Goal: Task Accomplishment & Management: Complete application form

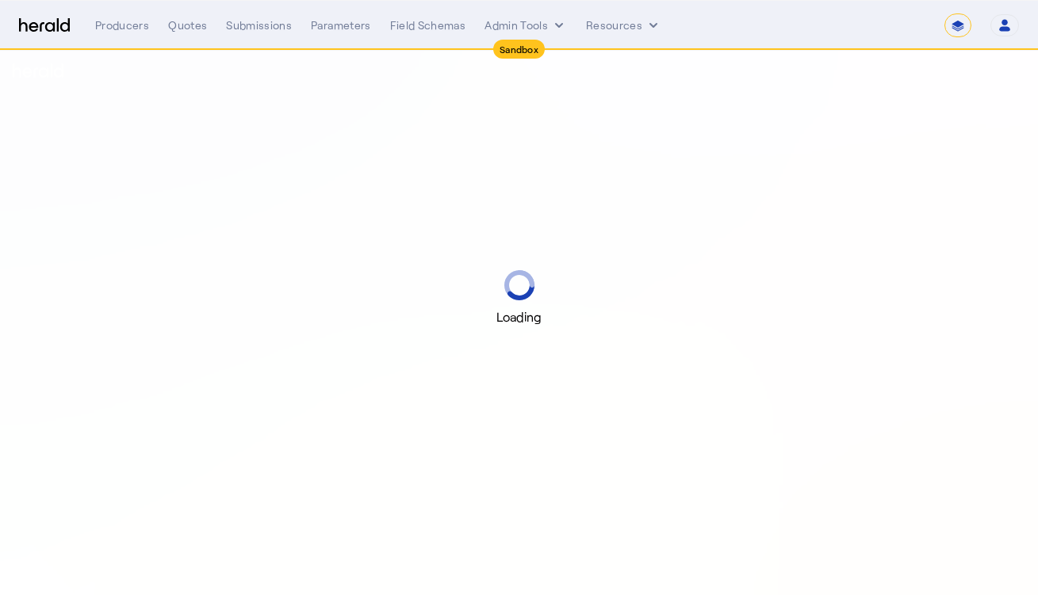
select select "*******"
select select "pfm_r9a7_zywave"
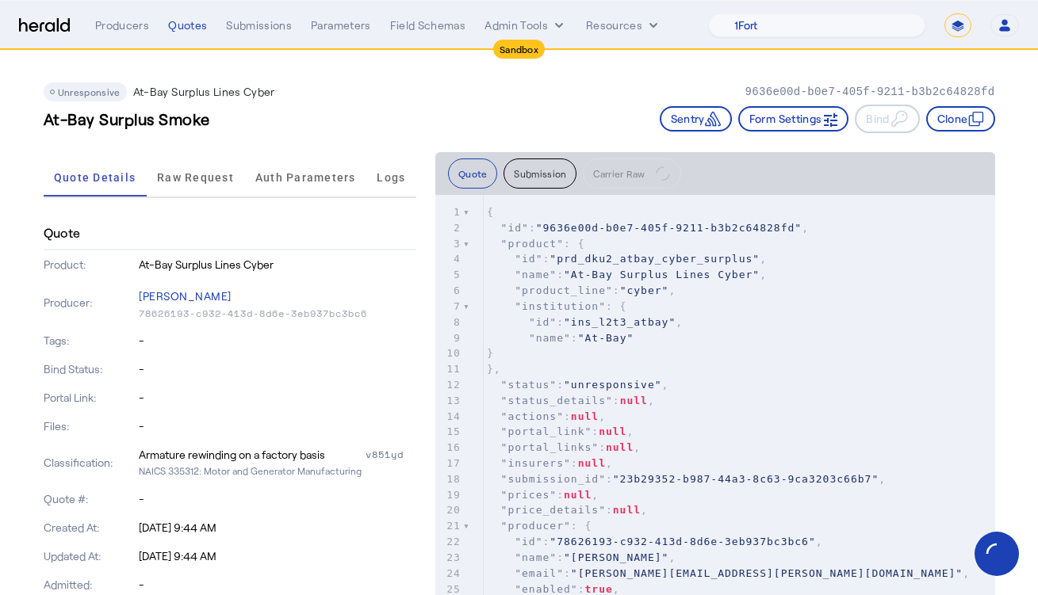
click at [391, 101] on div "Unresponsive At-Bay Surplus Lines Cyber 9636e00d-b0e7-405f-9211-b3b2c64828fd" at bounding box center [519, 91] width 951 height 19
click at [192, 17] on div "Quotes" at bounding box center [187, 25] width 39 height 16
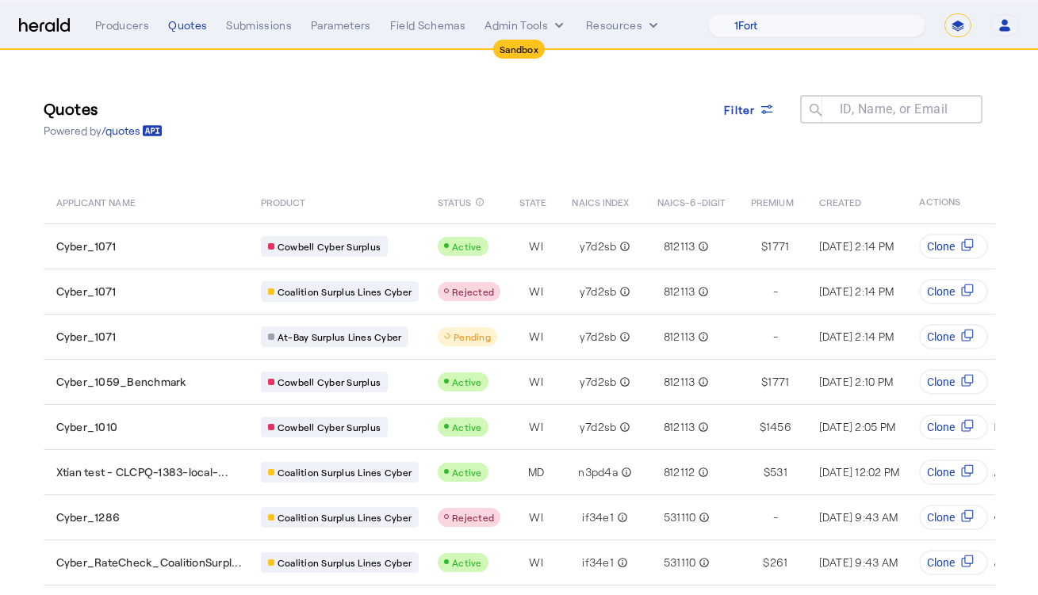
click at [329, 128] on div "Quotes Powered by /quotes Filter ID, Name, or Email search" at bounding box center [519, 117] width 951 height 71
click at [370, 110] on div "Quotes Powered by /quotes Filter ID, Name, or Email search" at bounding box center [519, 117] width 951 height 71
click at [951, 21] on select "**********" at bounding box center [957, 25] width 27 height 24
select select "**********"
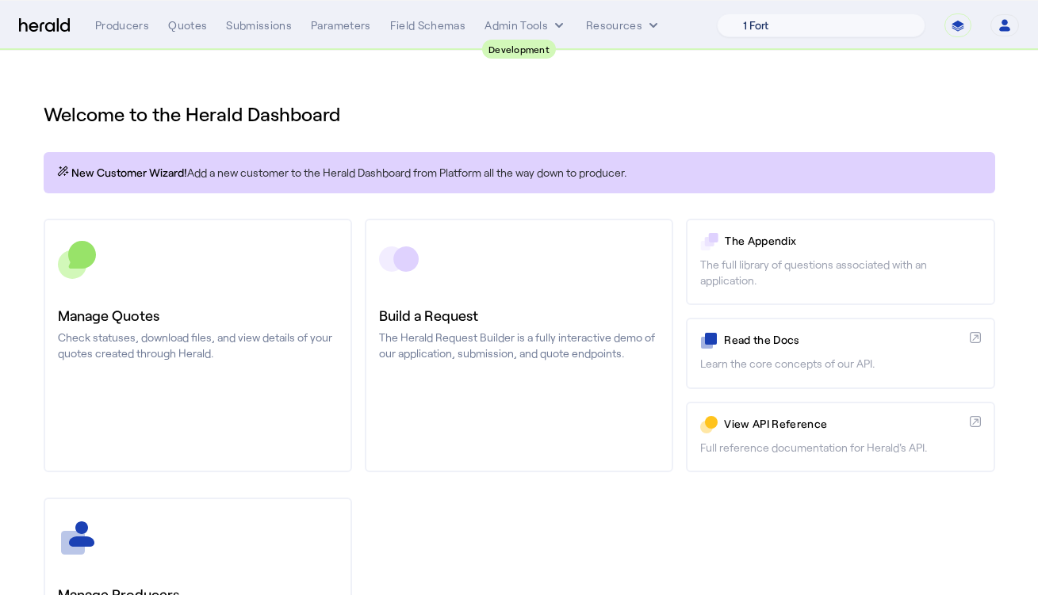
click at [832, 29] on select "1 Fort A Demo Platform A New Platform Test Bam Batch Test Platform Beep Beep Bo…" at bounding box center [821, 25] width 208 height 24
select select "pfm_2v8p_herald_api"
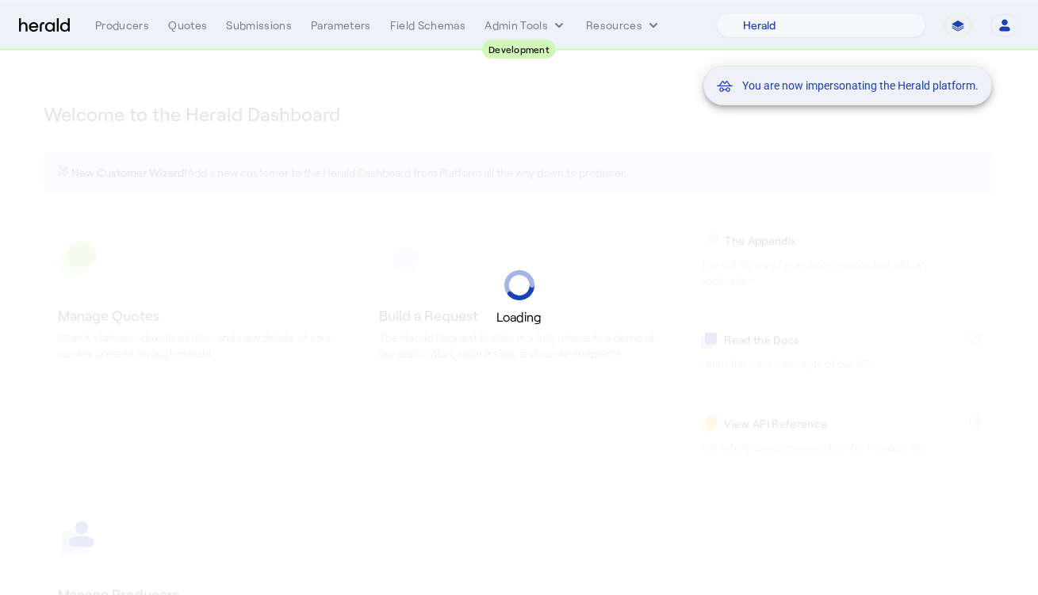
click at [634, 86] on div "You are now impersonating the Herald platform." at bounding box center [519, 297] width 1038 height 595
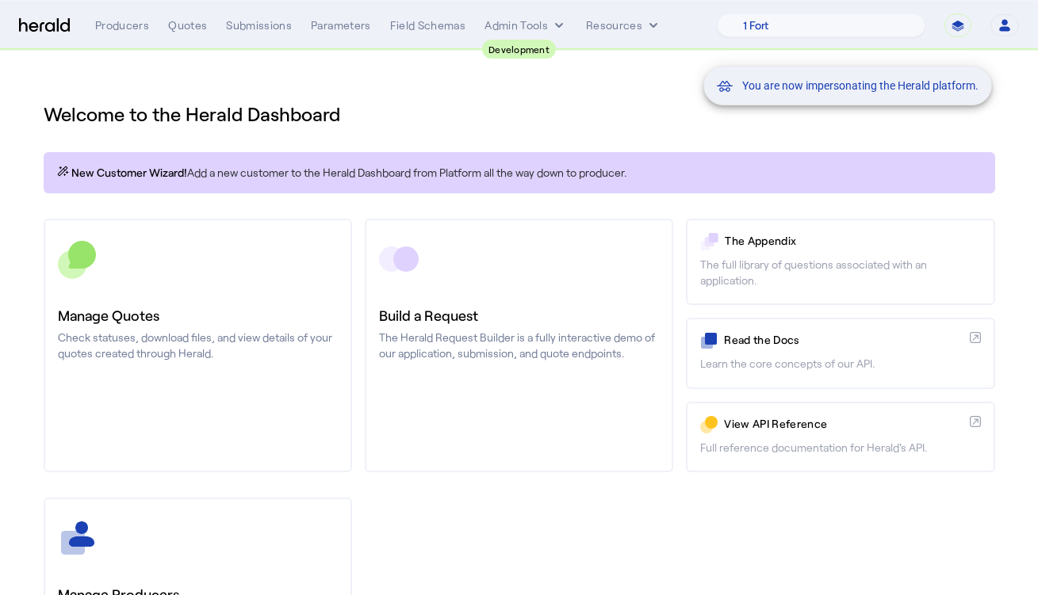
click at [159, 312] on div "You are now impersonating the Herald platform." at bounding box center [519, 297] width 1038 height 595
click at [348, 117] on div "You are now impersonating the Herald platform." at bounding box center [519, 297] width 1038 height 595
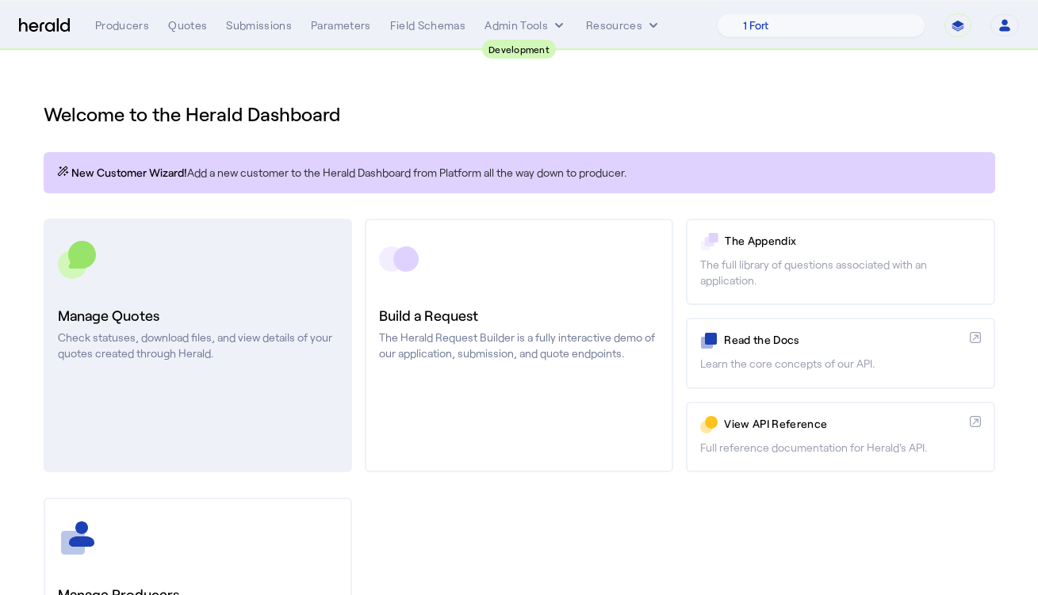
click at [300, 279] on link "Manage Quotes Check statuses, download files, and view details of your quotes c…" at bounding box center [198, 346] width 308 height 254
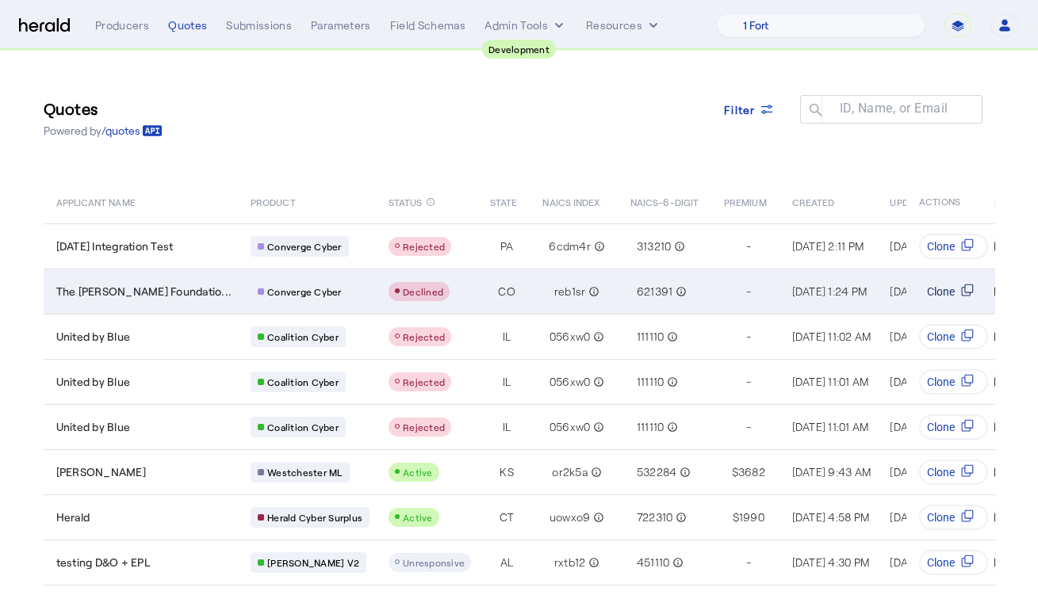
click at [958, 291] on svg-icon "Table view of all quotes submitted by your platform" at bounding box center [967, 292] width 25 height 16
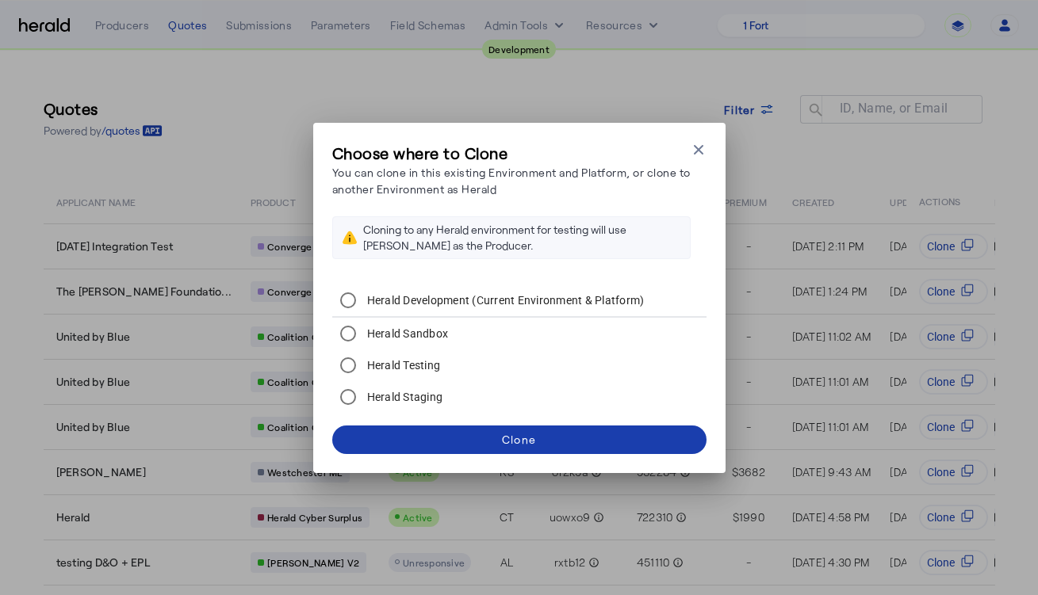
click at [498, 438] on span at bounding box center [519, 440] width 374 height 38
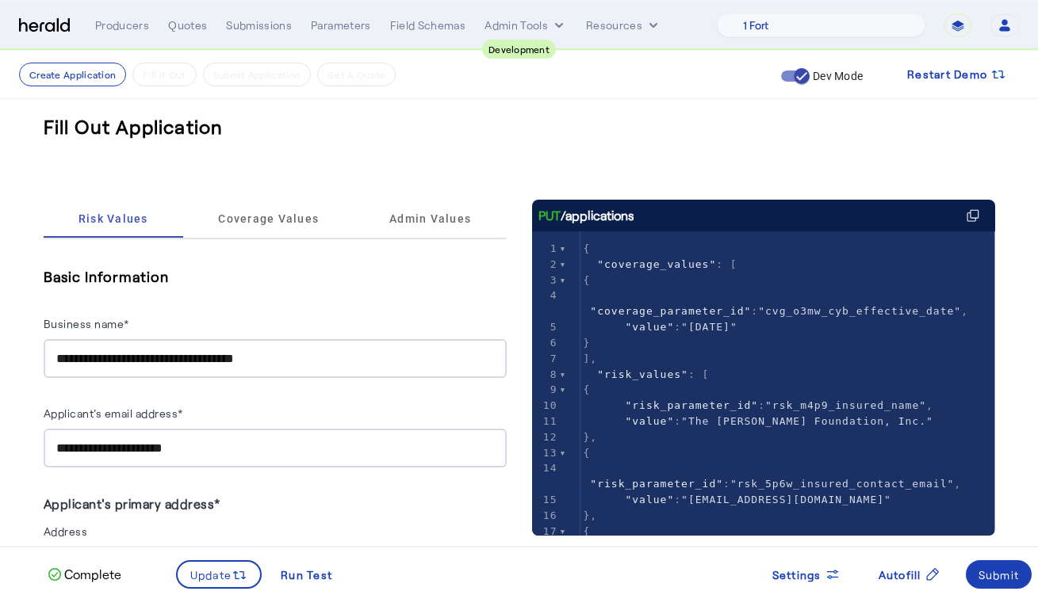
drag, startPoint x: 203, startPoint y: 101, endPoint x: 189, endPoint y: 96, distance: 14.6
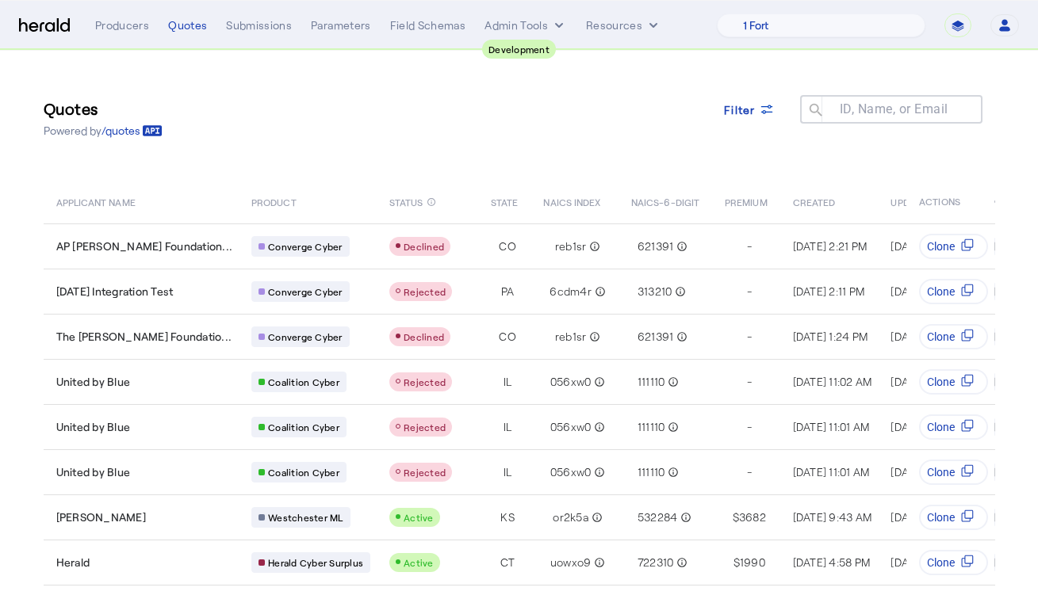
click at [321, 151] on div "Quotes Powered by /quotes Filter ID, Name, or Email search" at bounding box center [519, 117] width 951 height 71
click at [767, 120] on span at bounding box center [749, 109] width 76 height 38
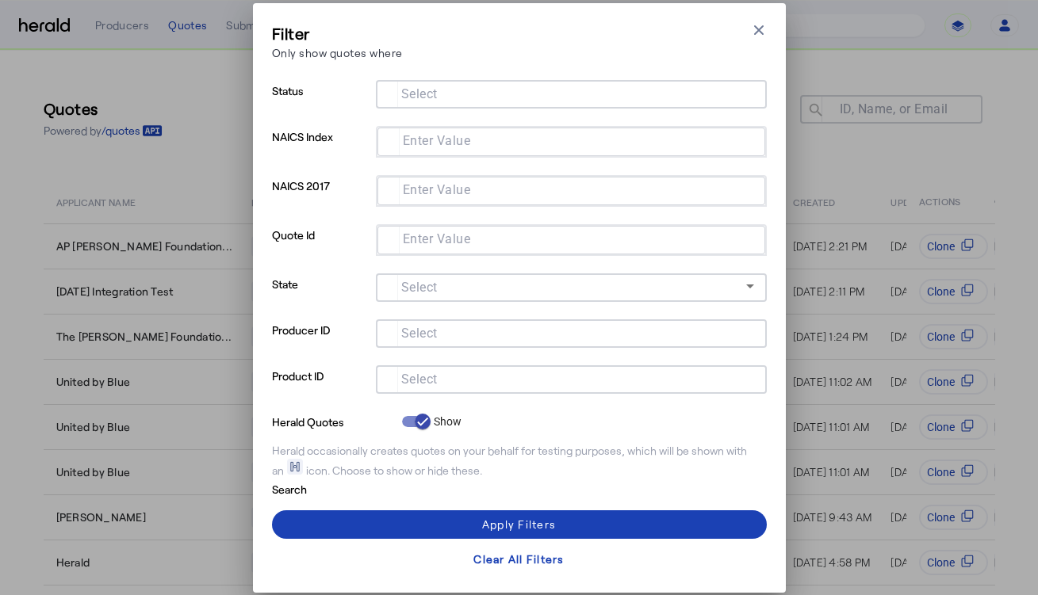
click at [520, 358] on div at bounding box center [571, 356] width 391 height 17
click at [511, 371] on input "Select" at bounding box center [567, 378] width 359 height 19
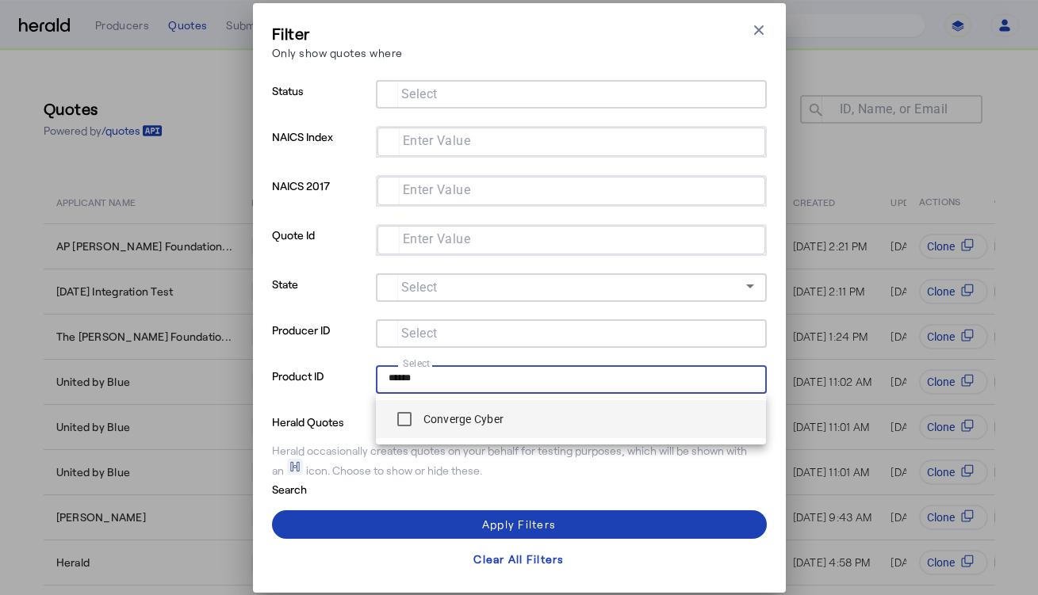
type input "******"
click at [450, 414] on label "Converge Cyber" at bounding box center [462, 419] width 84 height 16
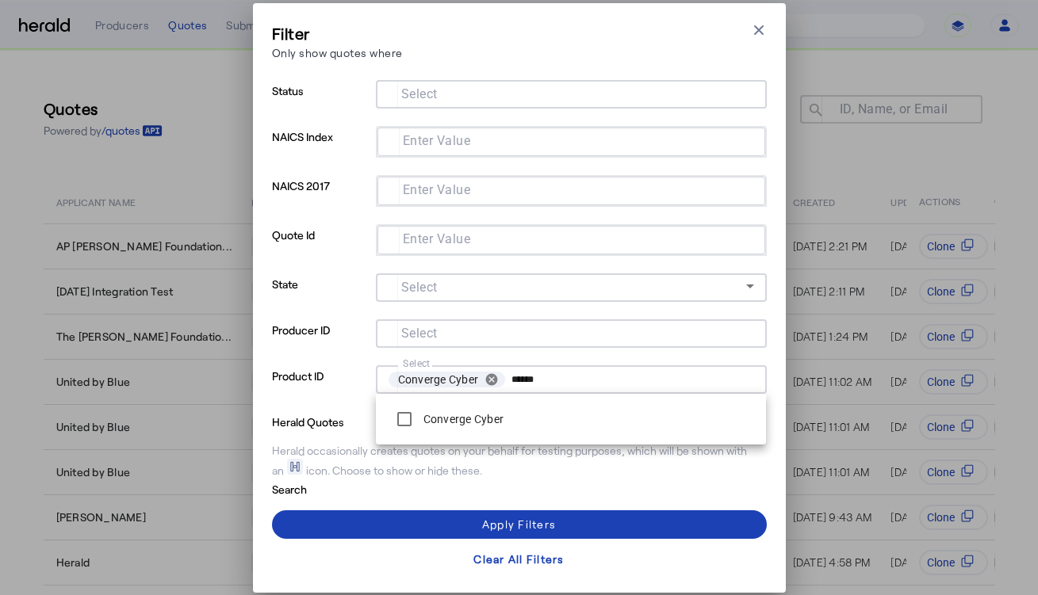
click at [470, 83] on input "Select" at bounding box center [567, 92] width 359 height 19
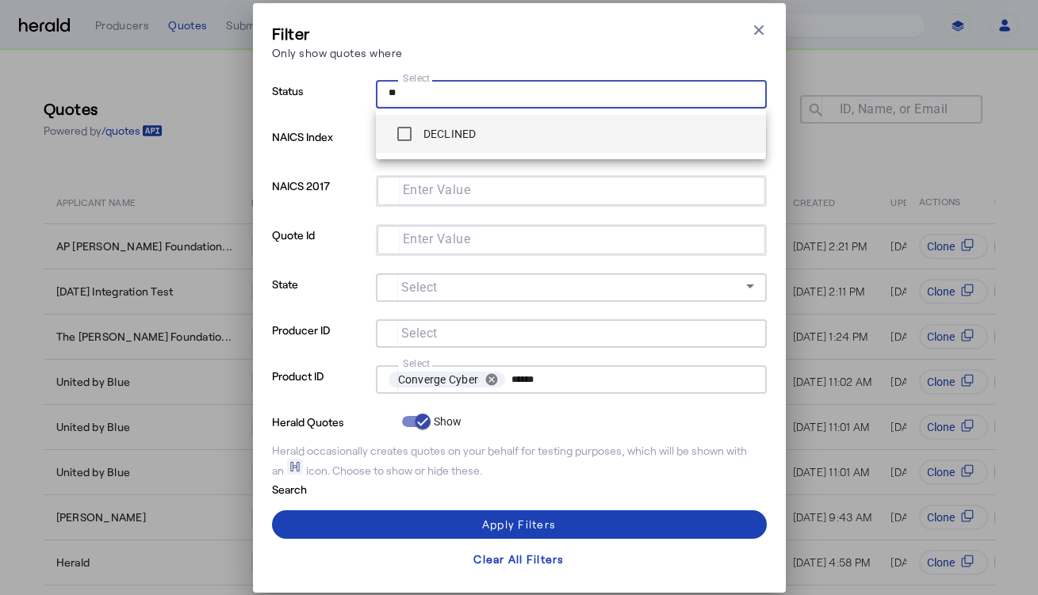
type input "**"
click at [469, 151] on mat-option "DECLINED" at bounding box center [571, 134] width 391 height 38
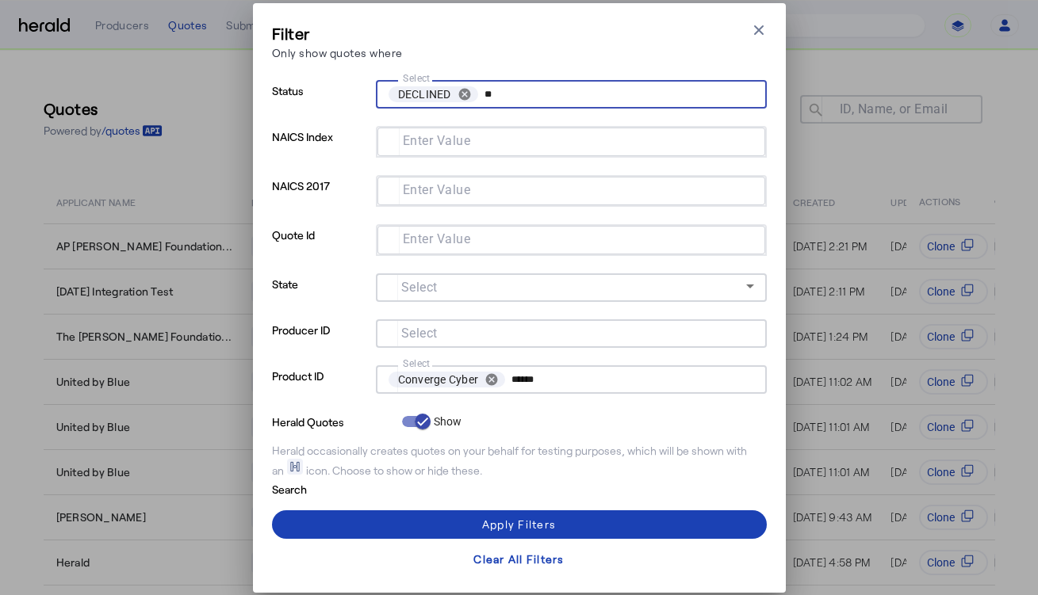
click at [339, 251] on p "Quote Id" at bounding box center [321, 248] width 98 height 49
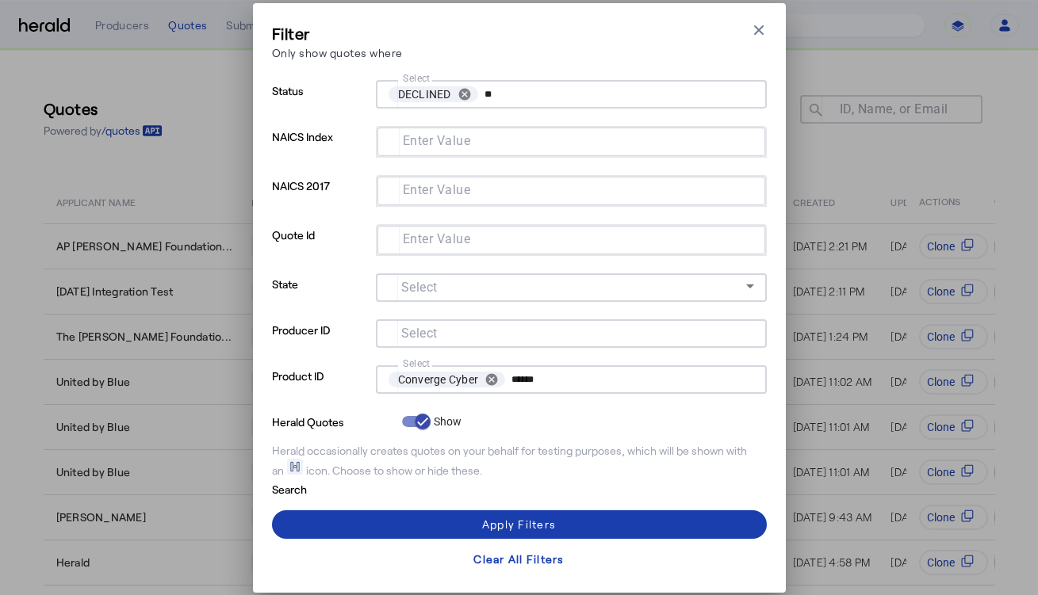
click at [381, 514] on span at bounding box center [519, 525] width 495 height 38
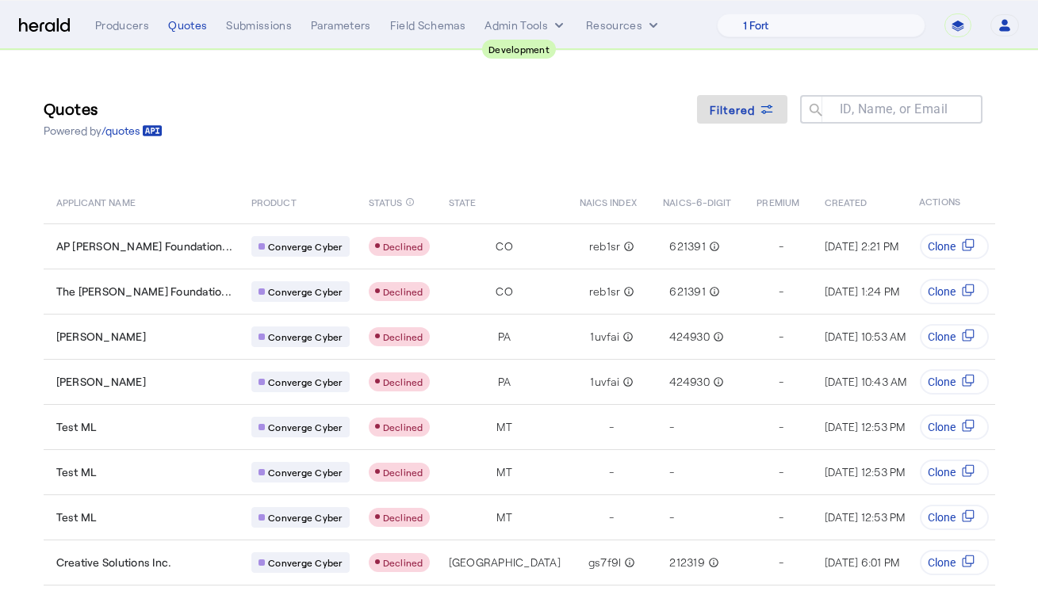
click at [388, 113] on div "Quotes Powered by /quotes Filtered ID, Name, or Email search" at bounding box center [519, 117] width 951 height 71
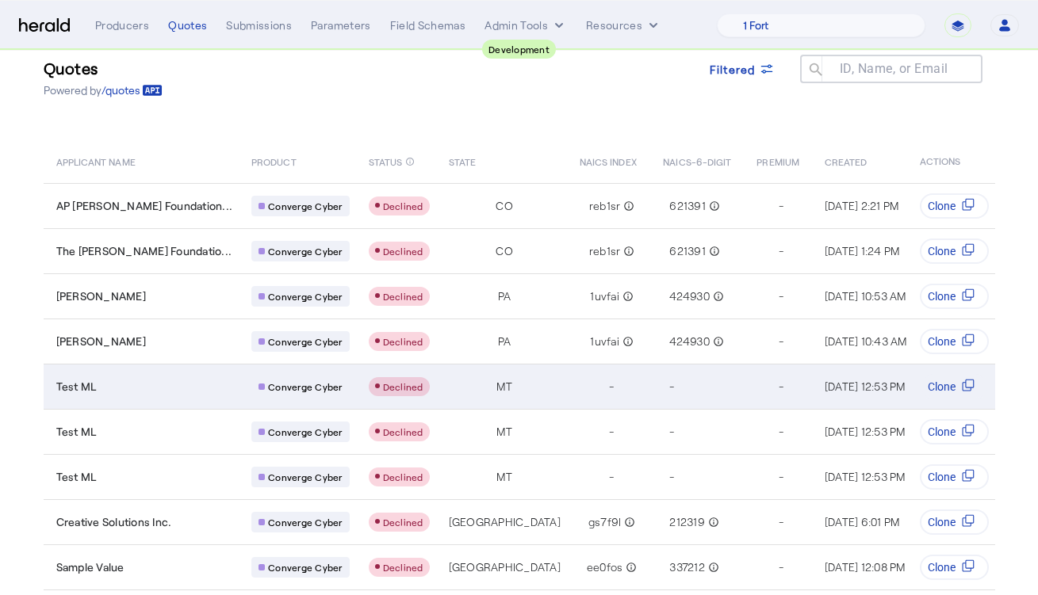
scroll to position [43, 0]
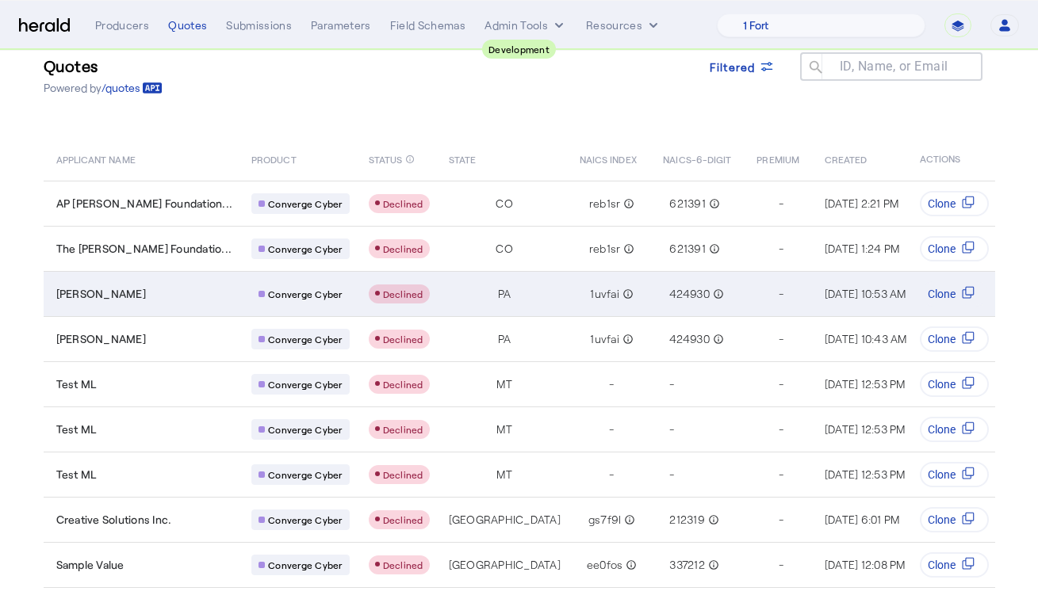
click at [824, 301] on div "Aug 13, 2025, 10:53 AM" at bounding box center [865, 294] width 82 height 16
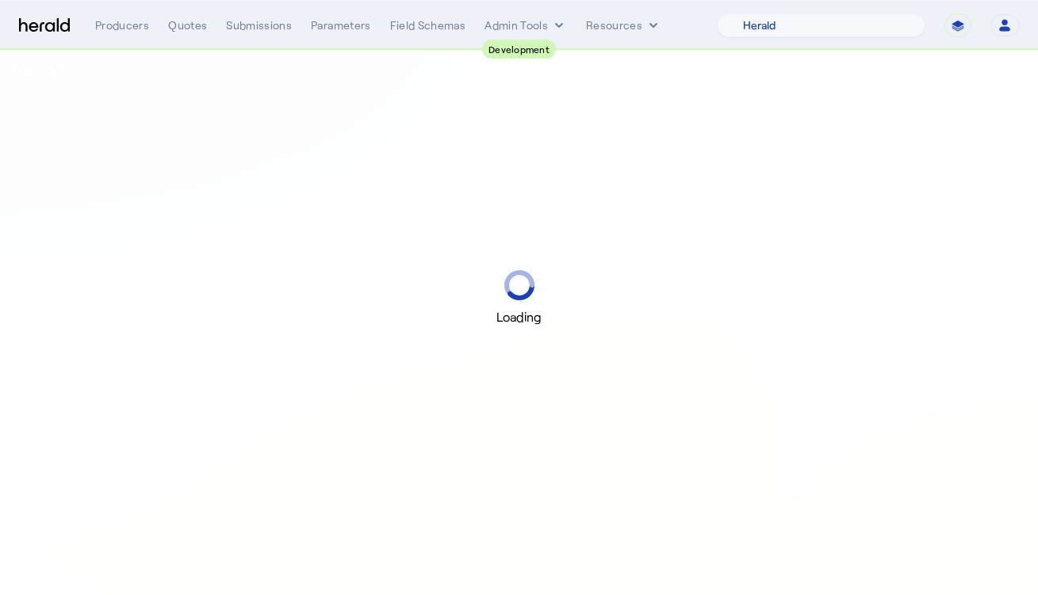
select select "pfm_2v8p_herald_api"
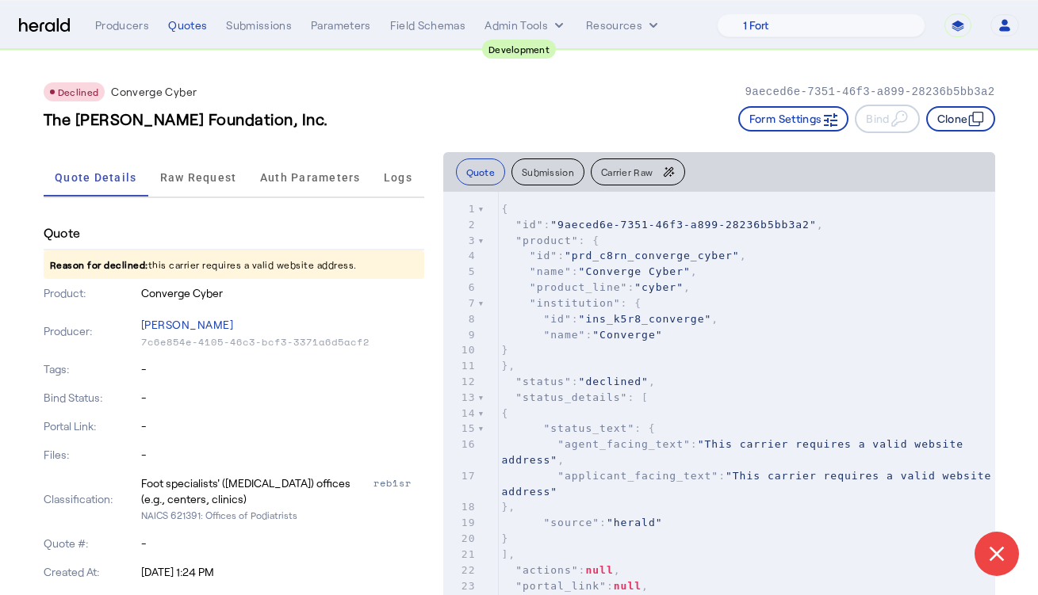
click at [962, 131] on button "Clone" at bounding box center [960, 118] width 69 height 25
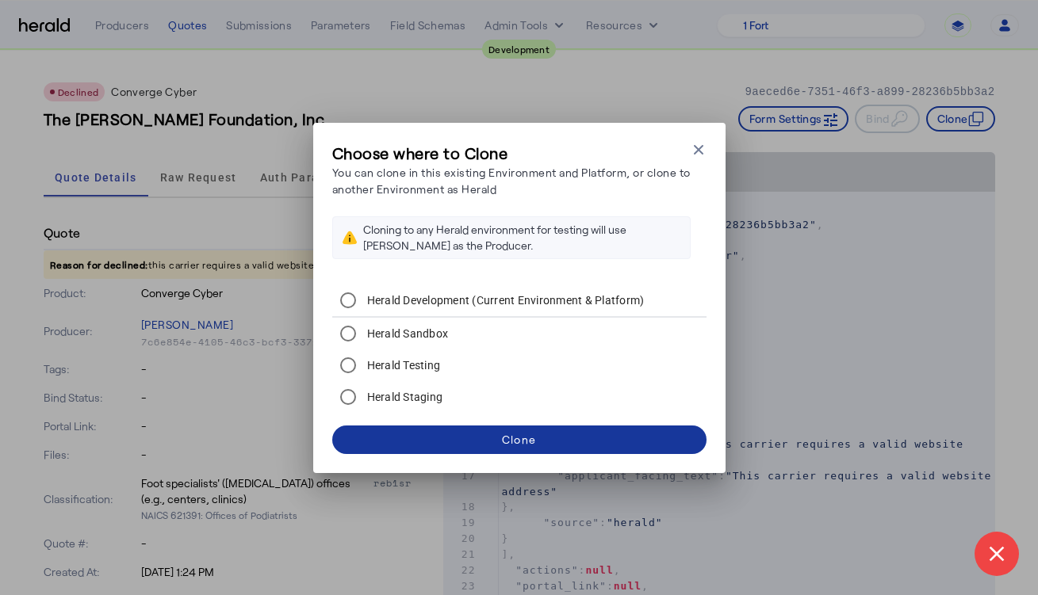
click at [526, 427] on span at bounding box center [519, 440] width 374 height 38
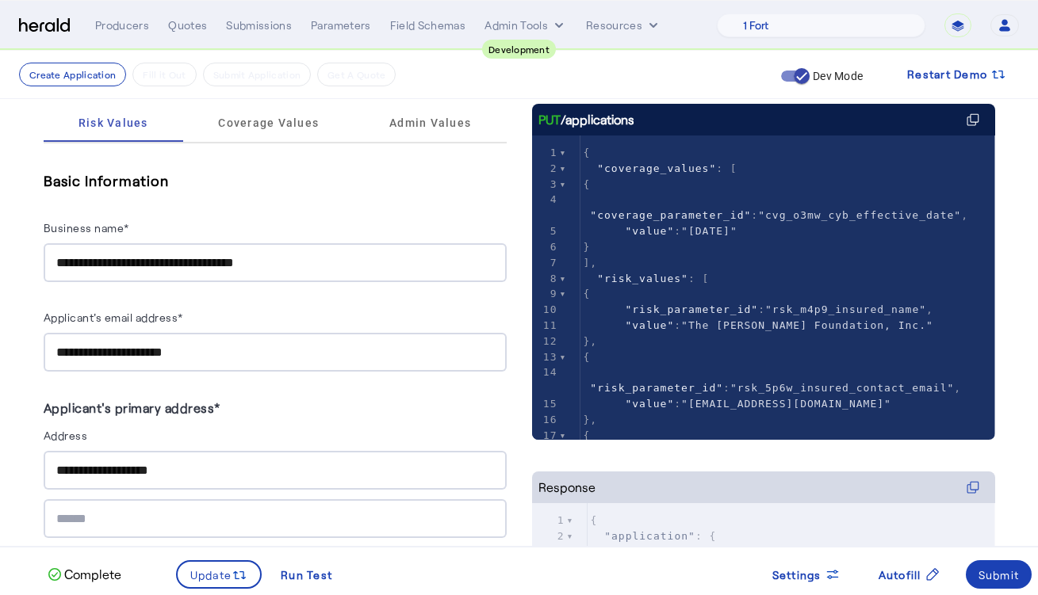
scroll to position [158, 0]
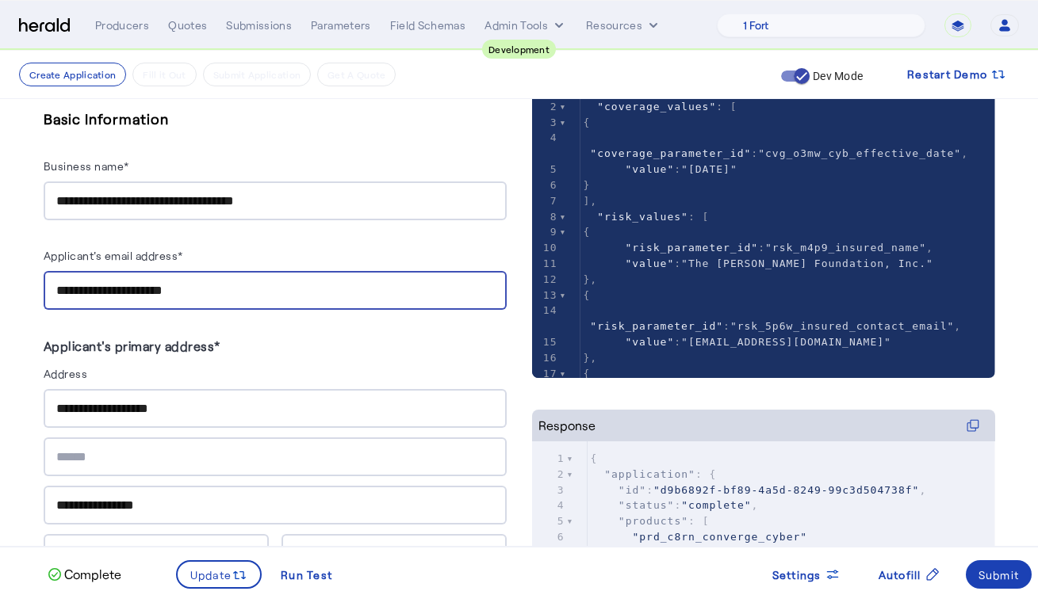
click at [116, 285] on input "**********" at bounding box center [275, 290] width 438 height 19
click at [274, 254] on div "Applicant's email address*" at bounding box center [275, 258] width 463 height 25
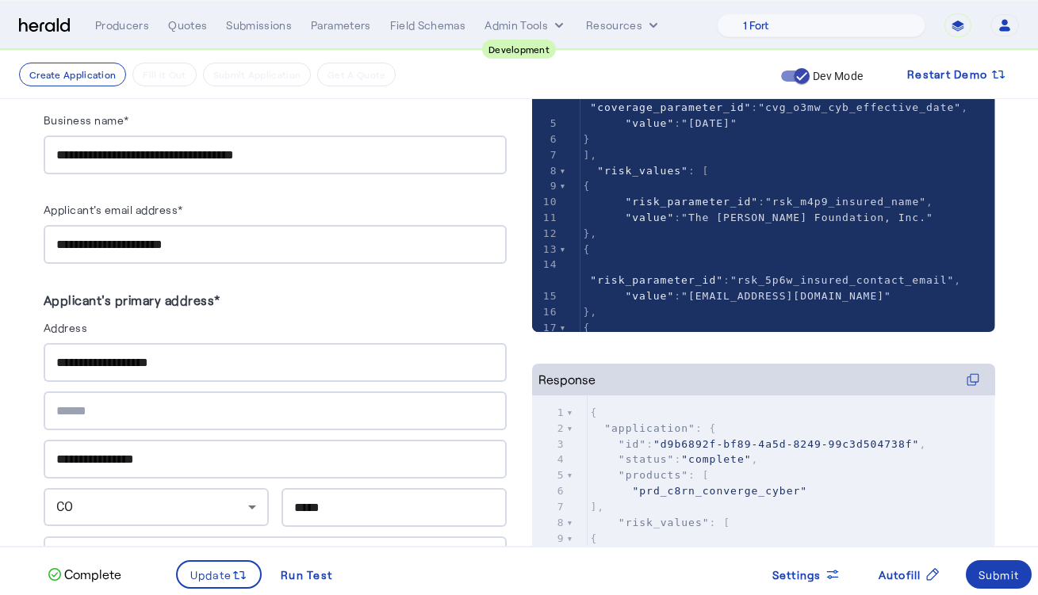
scroll to position [200, 0]
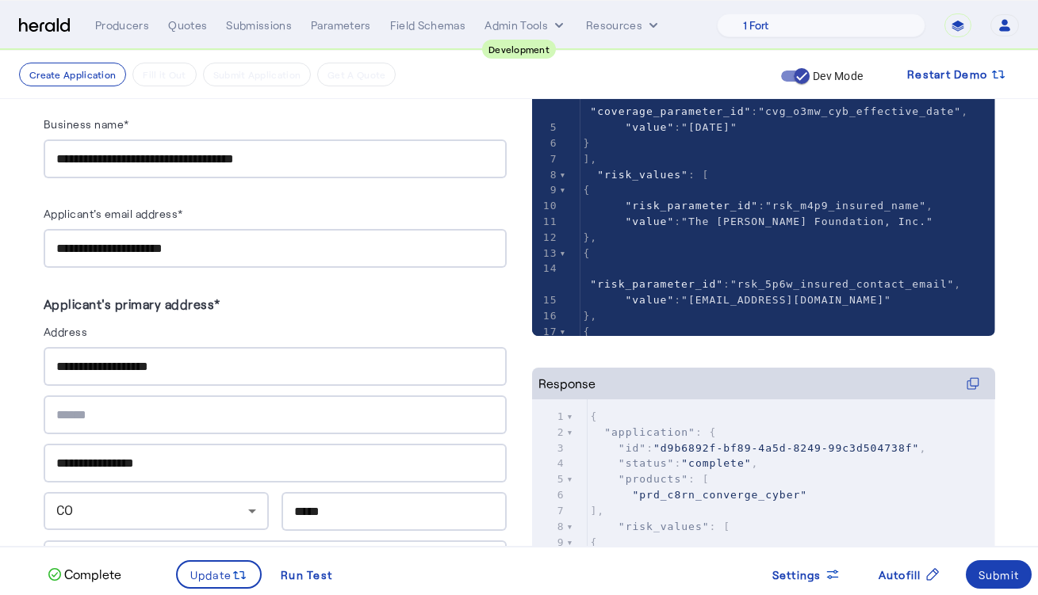
click at [60, 151] on input "**********" at bounding box center [275, 159] width 438 height 19
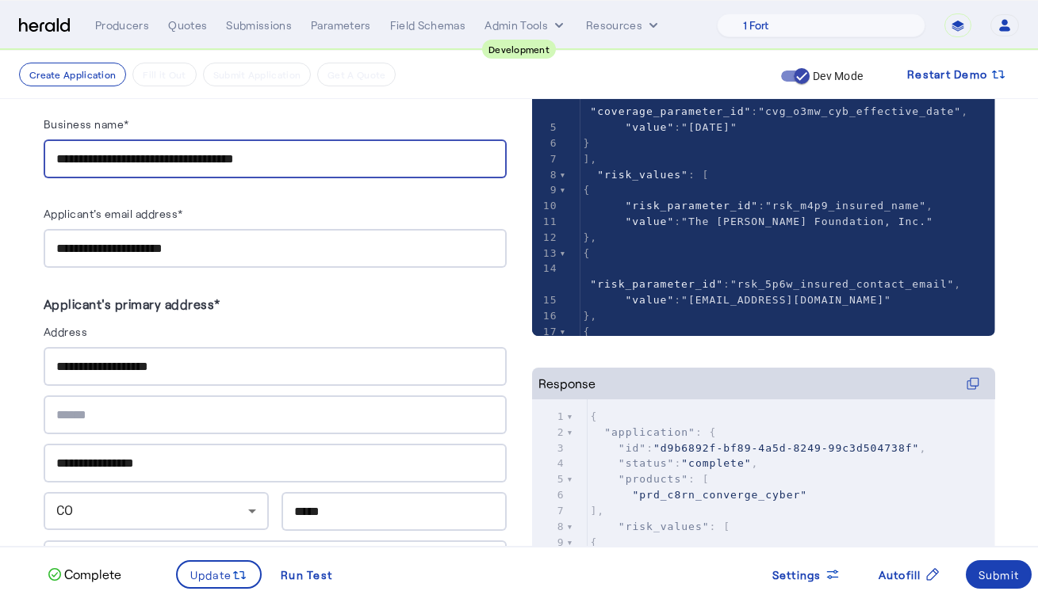
click at [60, 151] on input "**********" at bounding box center [275, 159] width 438 height 19
type input "**********"
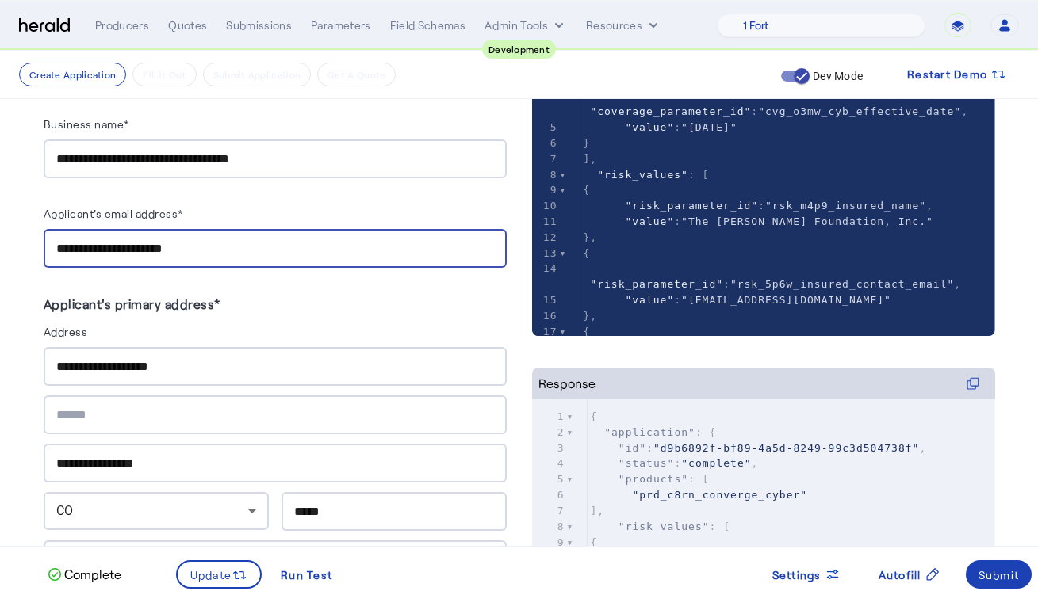
click at [92, 245] on input "**********" at bounding box center [275, 248] width 438 height 19
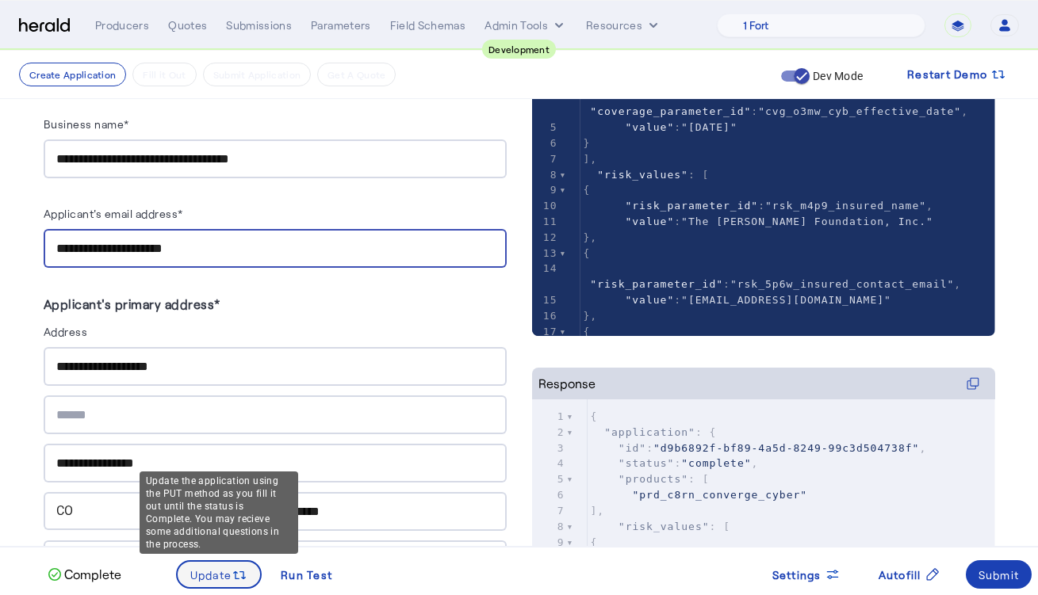
click at [205, 568] on span "Update" at bounding box center [211, 575] width 42 height 17
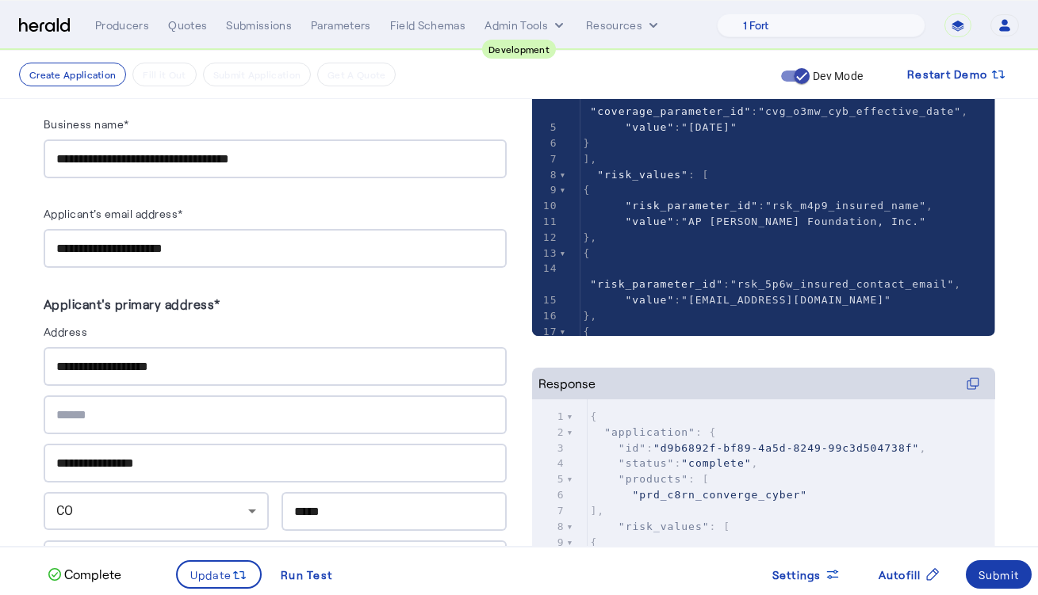
click at [1007, 567] on div "Submit" at bounding box center [998, 575] width 41 height 17
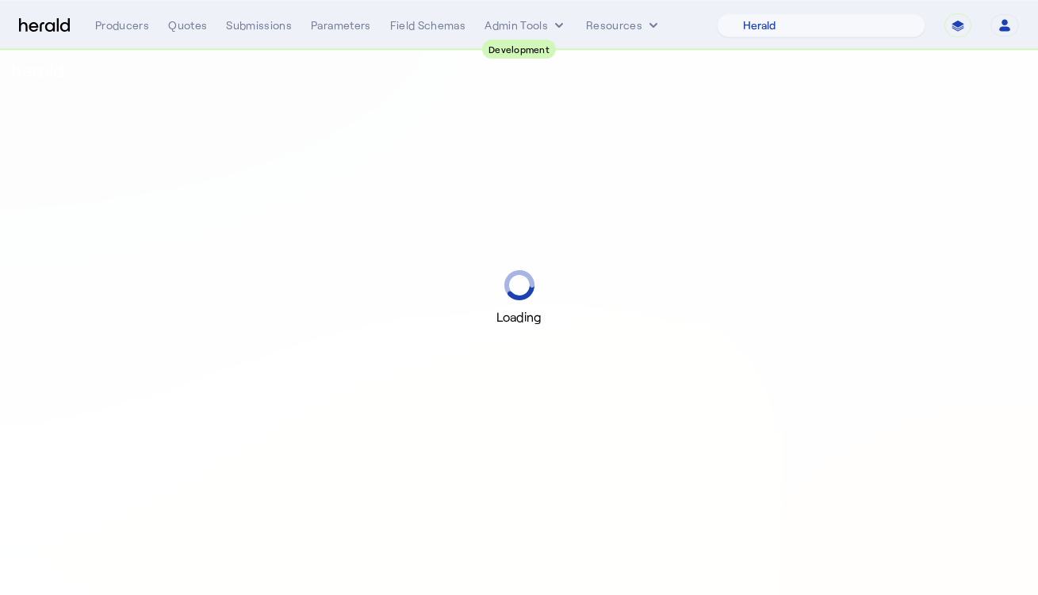
select select "pfm_2v8p_herald_api"
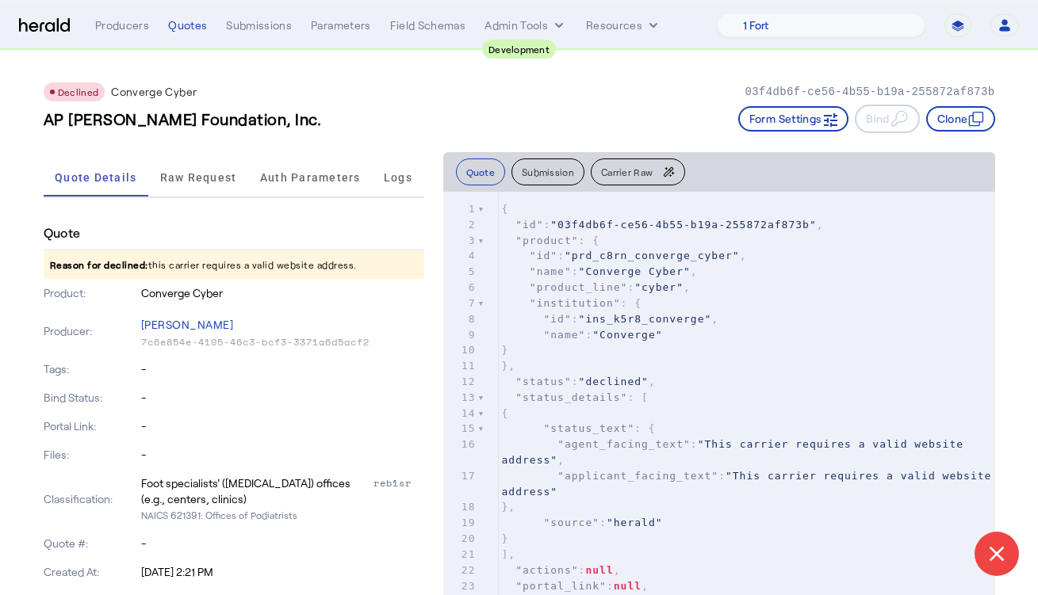
click at [483, 93] on div "Declined Converge Cyber 03f4db6f-ce56-4b55-b19a-255872af873b" at bounding box center [519, 91] width 951 height 19
click at [933, 119] on button "Clone" at bounding box center [960, 118] width 69 height 25
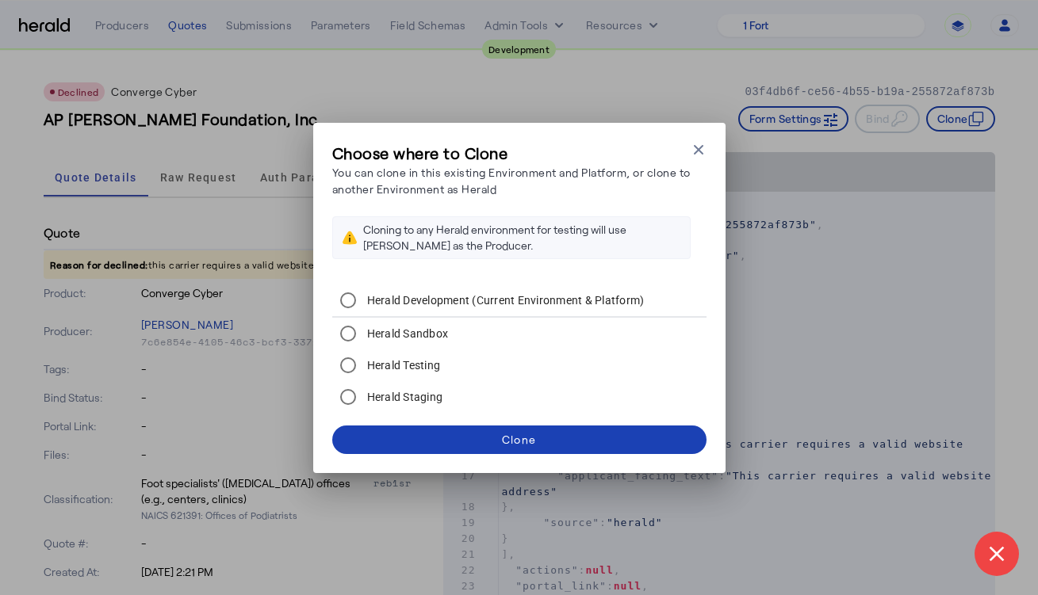
click at [705, 136] on div "Choose where to Clone You can clone in this existing Environment and Platform, …" at bounding box center [519, 298] width 412 height 350
click at [699, 145] on icon "button" at bounding box center [698, 150] width 16 height 16
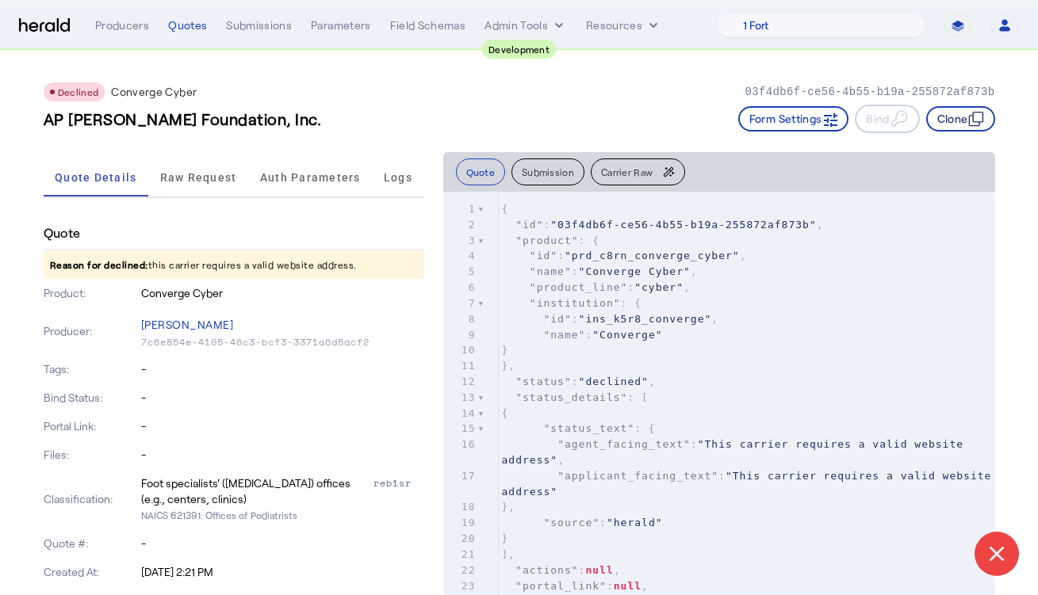
click at [963, 125] on button "Clone" at bounding box center [960, 118] width 69 height 25
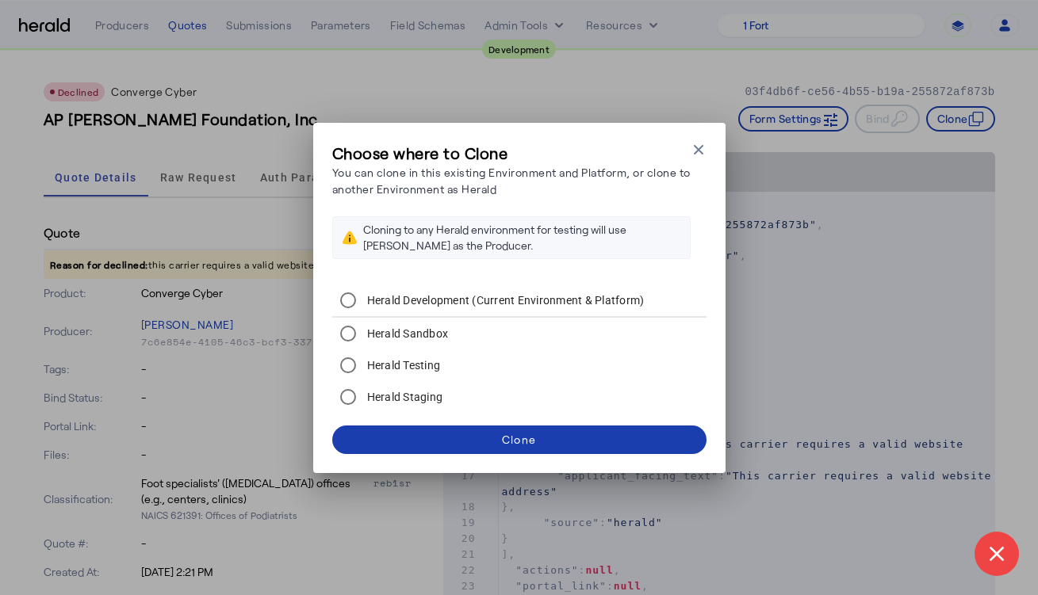
click at [482, 454] on span at bounding box center [519, 440] width 374 height 38
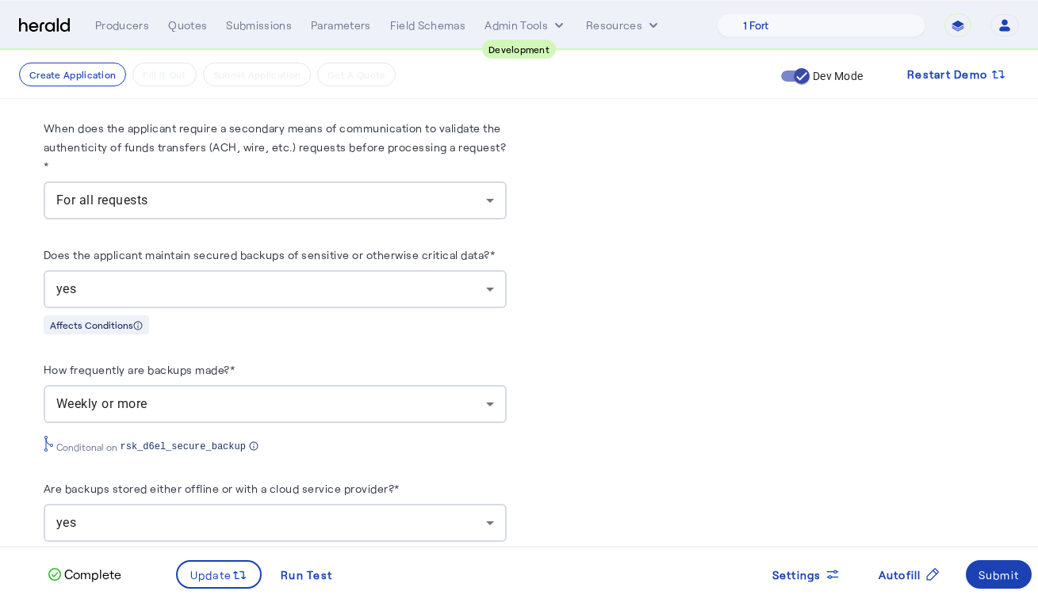
scroll to position [901, 0]
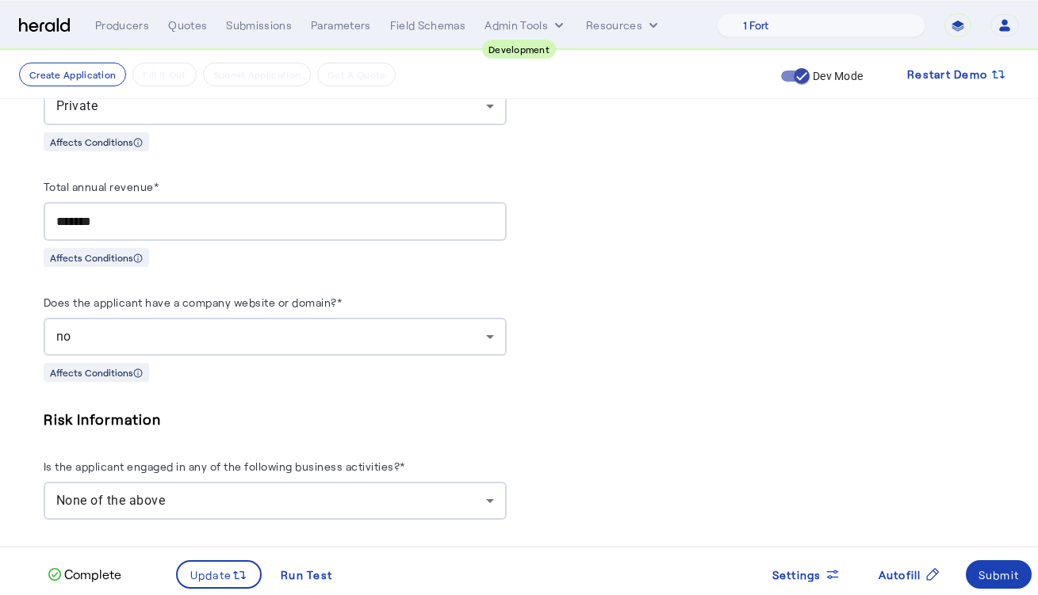
click at [264, 327] on div "no" at bounding box center [271, 336] width 430 height 19
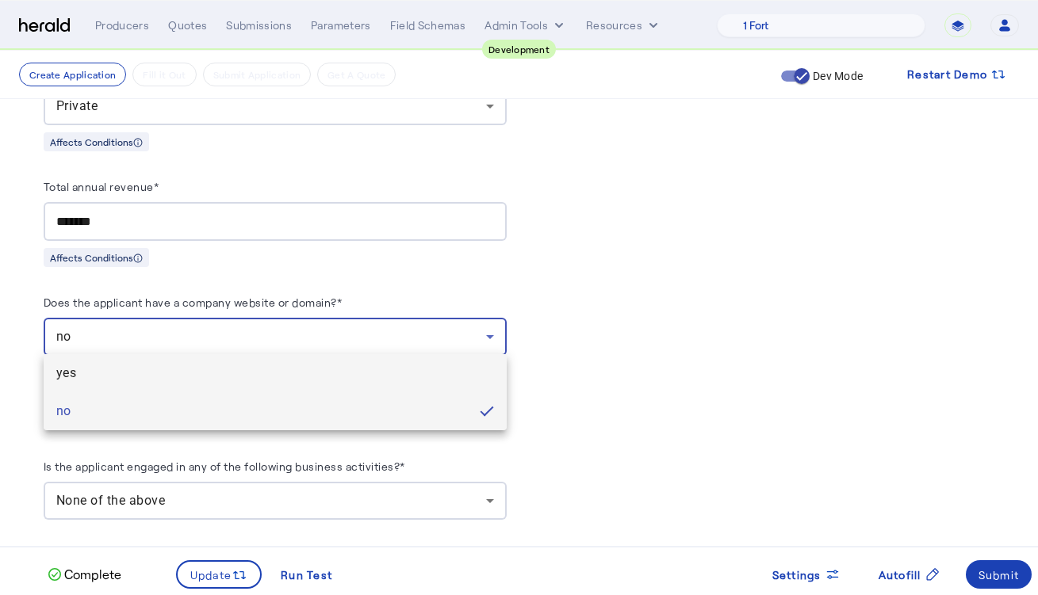
click at [229, 358] on mat-option "yes" at bounding box center [275, 373] width 463 height 38
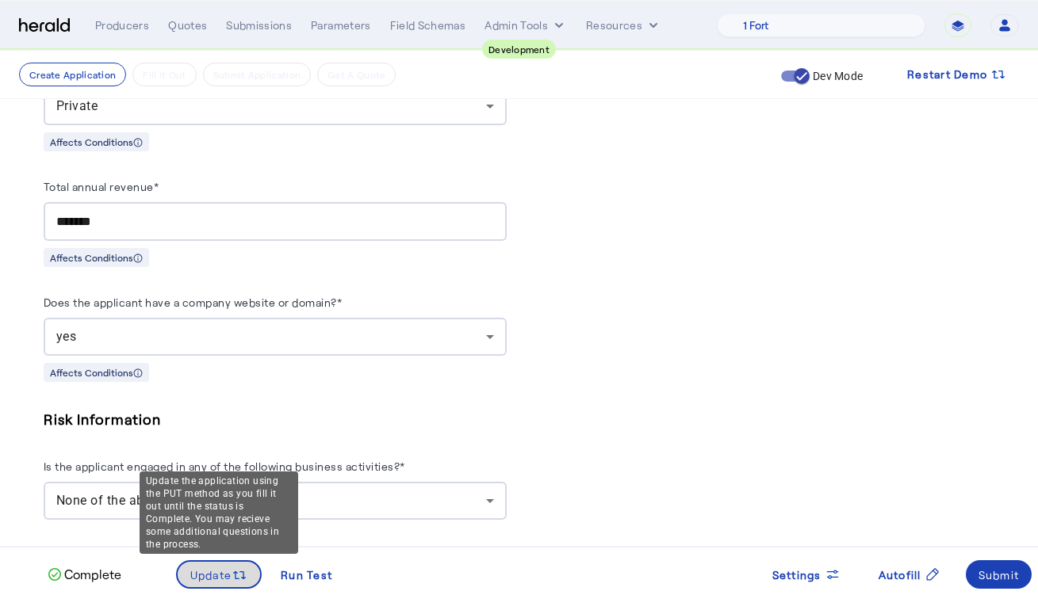
click at [208, 560] on span at bounding box center [219, 575] width 83 height 38
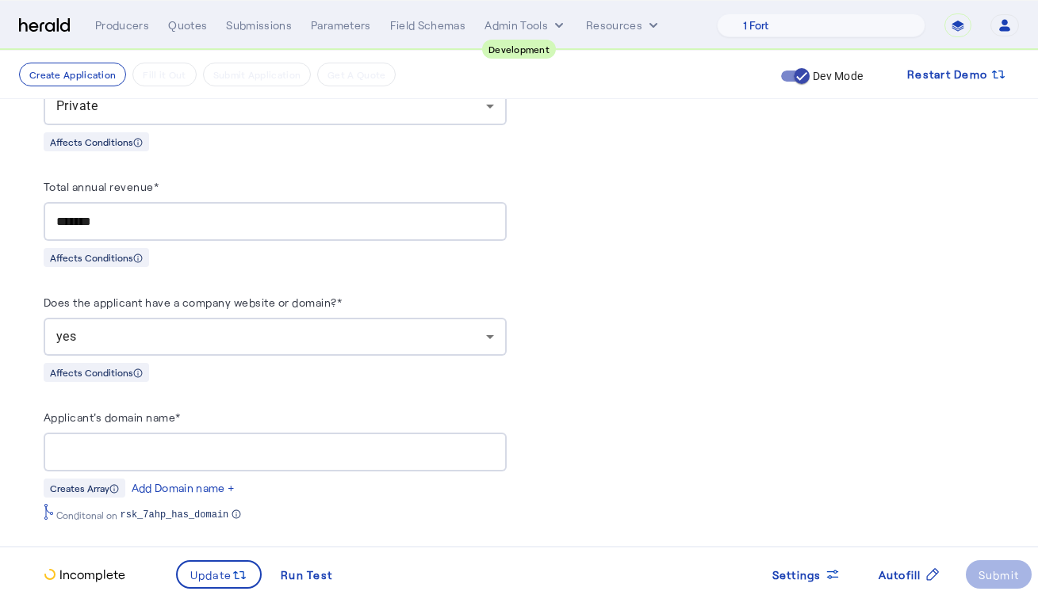
click at [210, 437] on div at bounding box center [275, 452] width 438 height 39
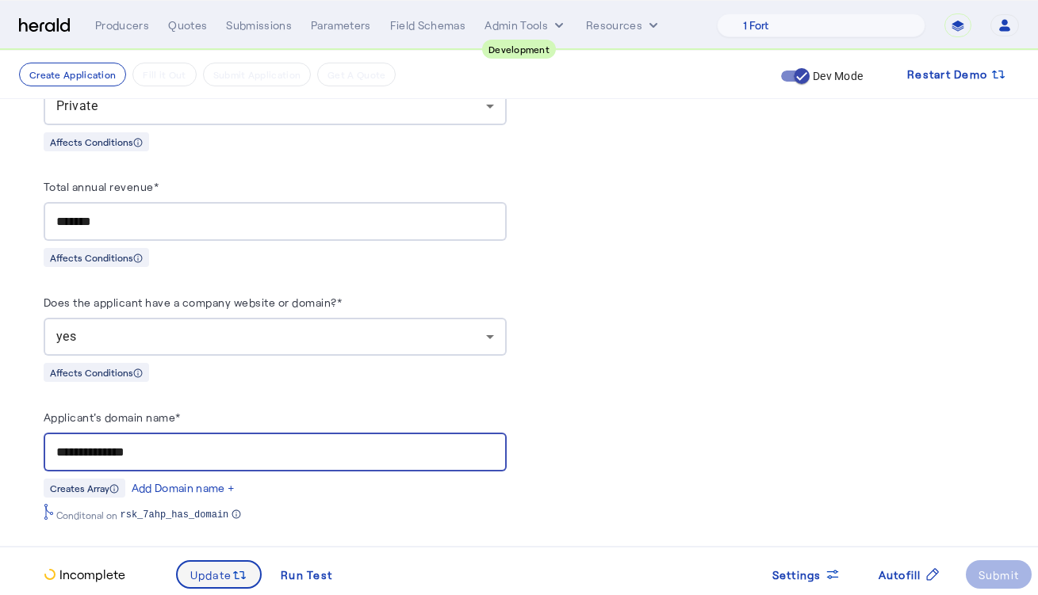
type input "**********"
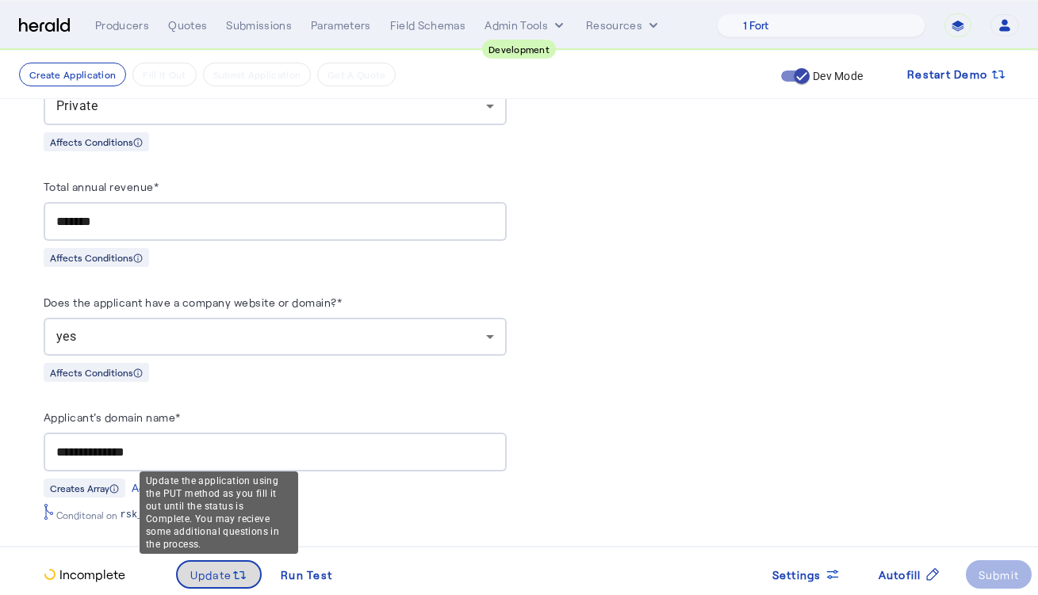
click at [217, 571] on span "Update" at bounding box center [211, 575] width 42 height 17
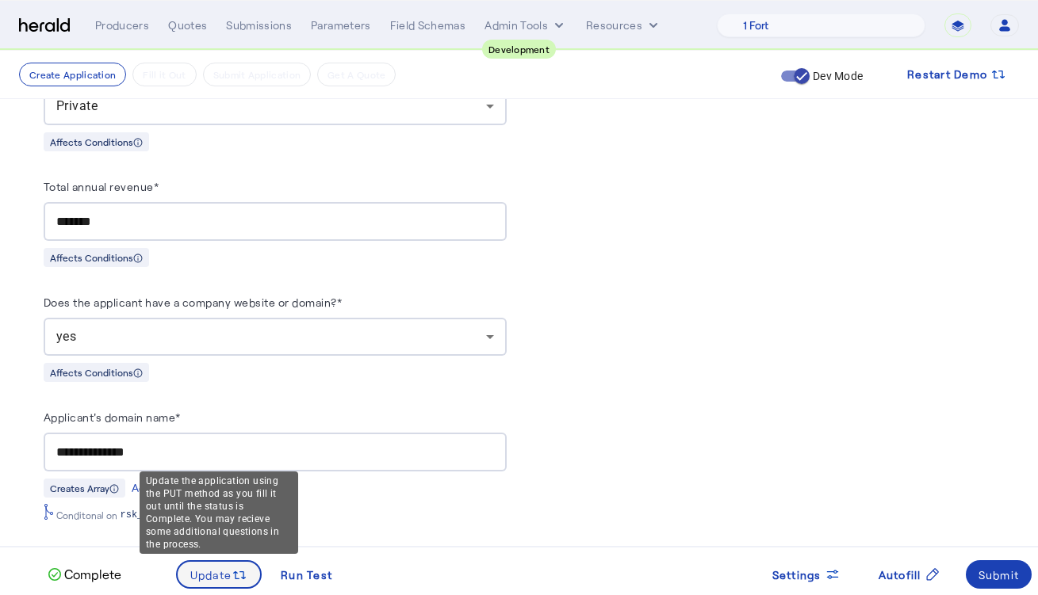
click at [193, 570] on span "Update" at bounding box center [211, 575] width 42 height 17
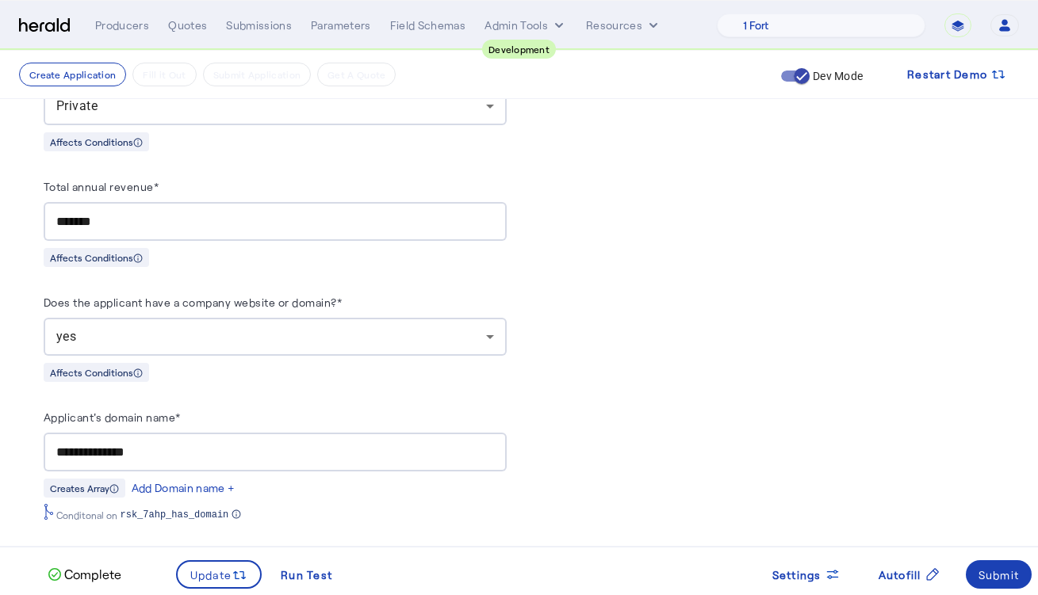
click at [996, 568] on div "Submit" at bounding box center [998, 575] width 41 height 17
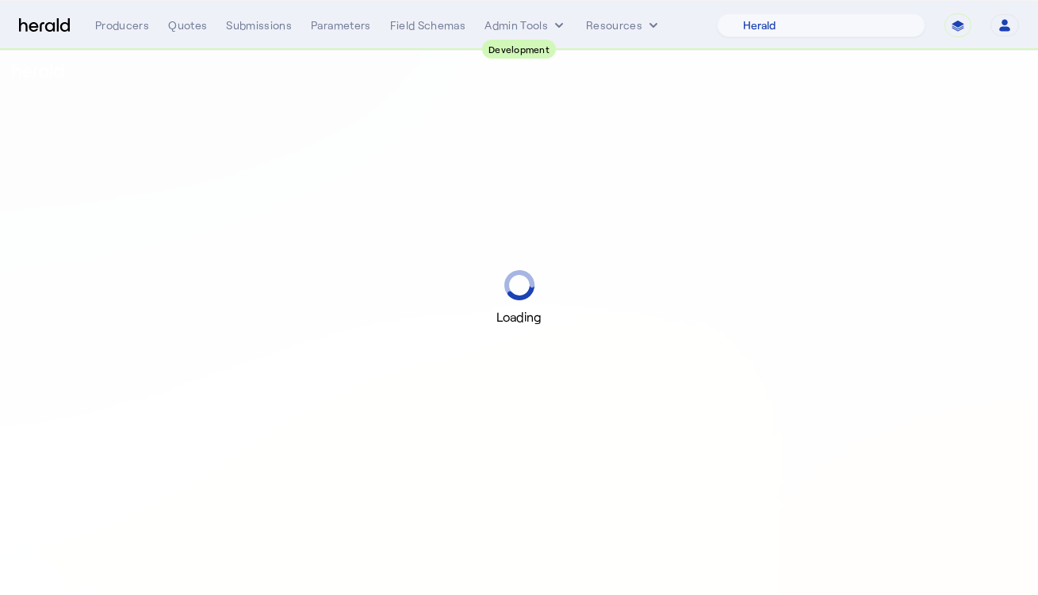
select select "pfm_2v8p_herald_api"
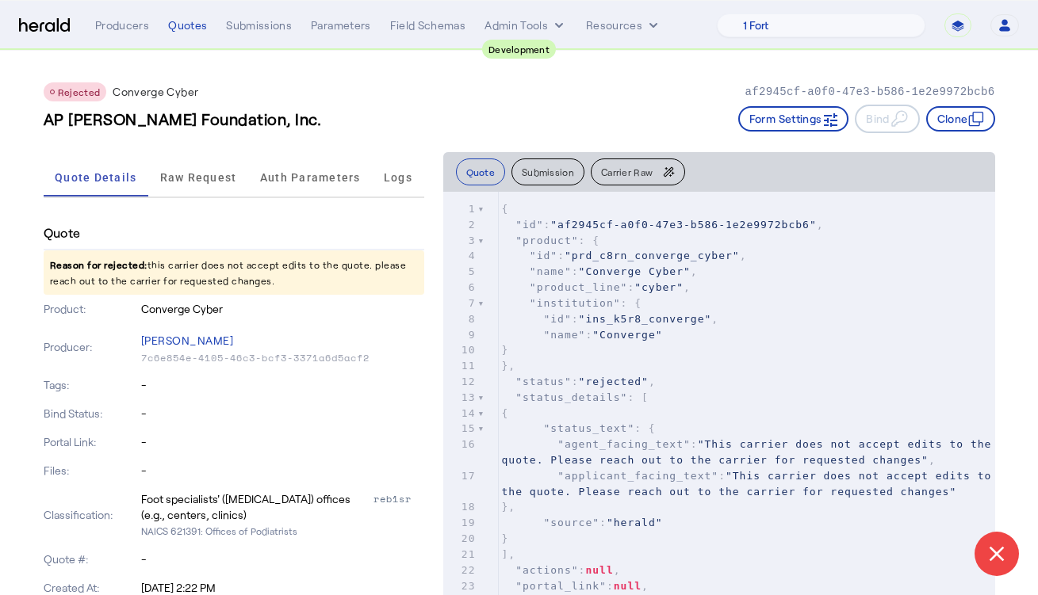
click at [360, 102] on div "Rejected Converge Cyber af2945cf-a0f0-47e3-b586-1e2e9972bcb6 AP [PERSON_NAME] F…" at bounding box center [519, 101] width 951 height 101
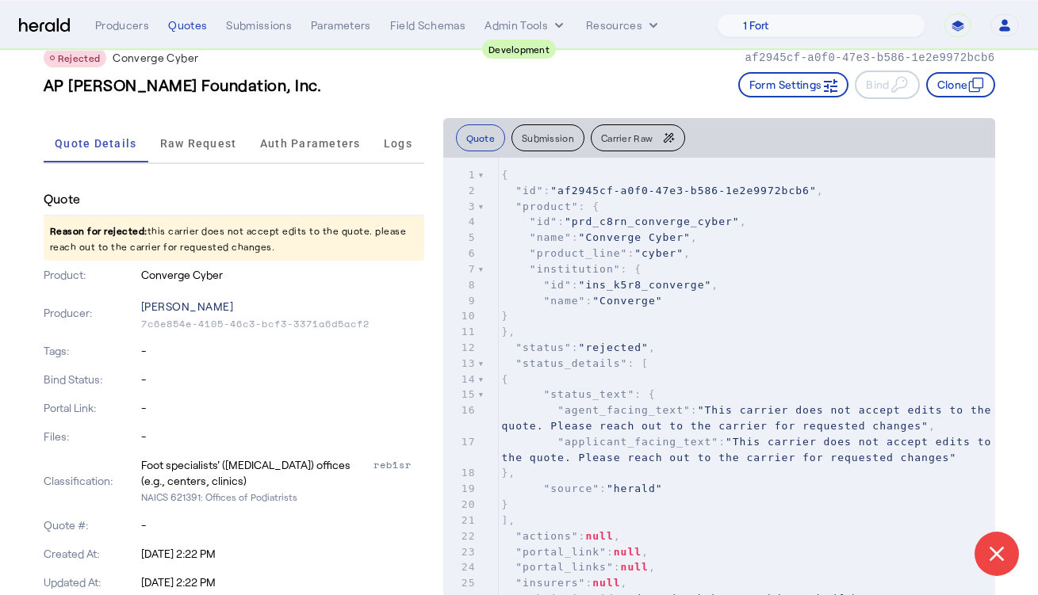
scroll to position [35, 0]
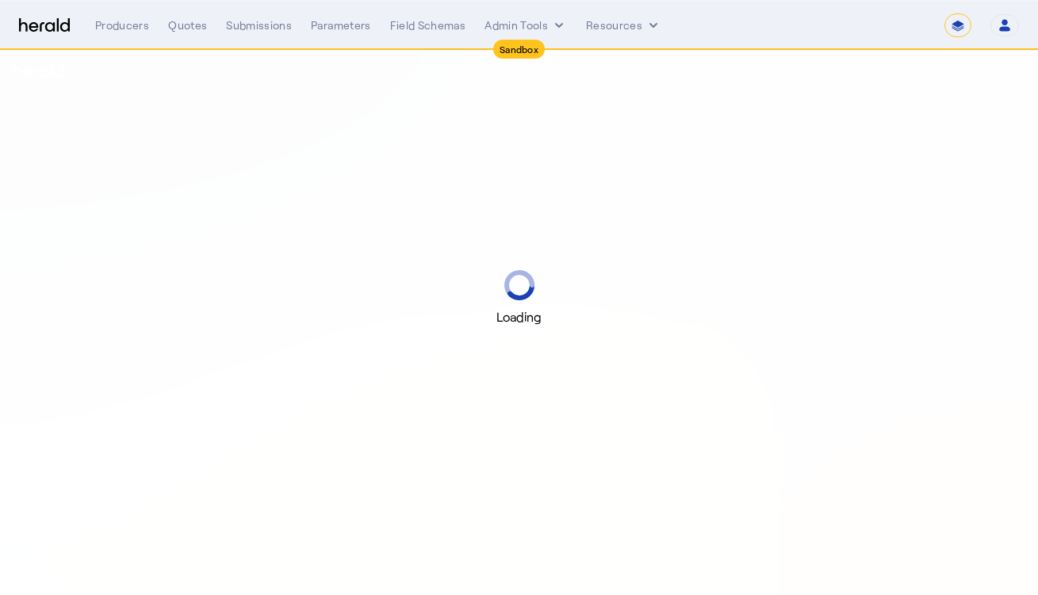
select select "*******"
select select "pfm_2v8p_herald_api"
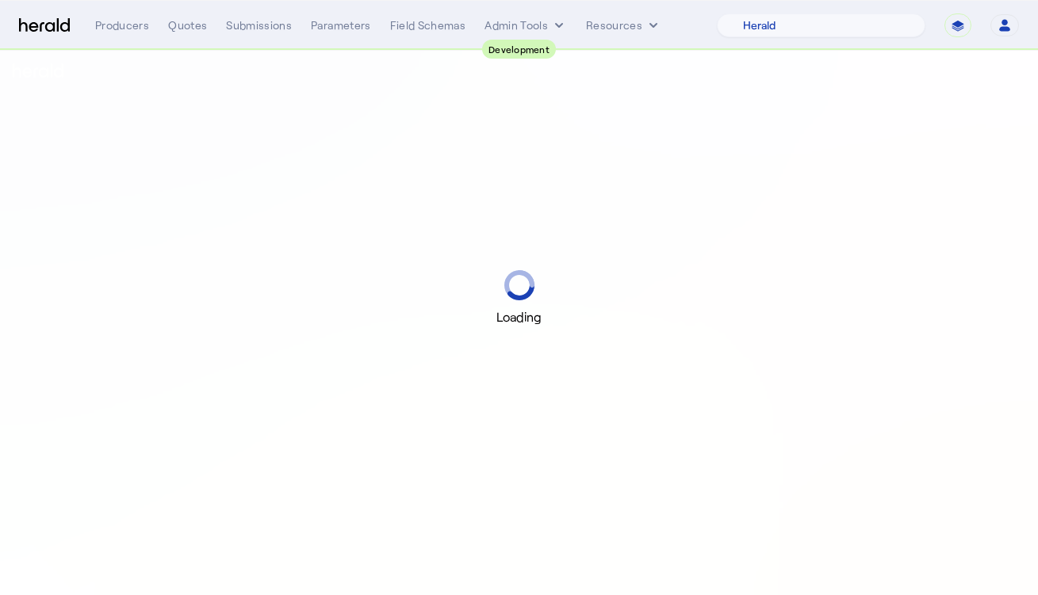
select select "pfm_2v8p_herald_api"
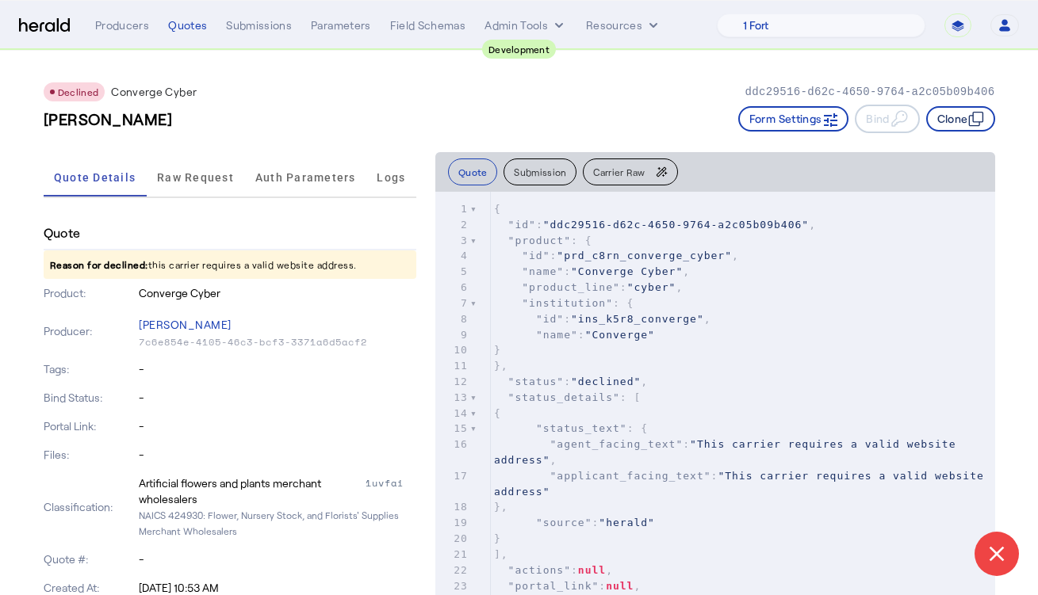
click at [949, 119] on button "Clone" at bounding box center [960, 118] width 69 height 25
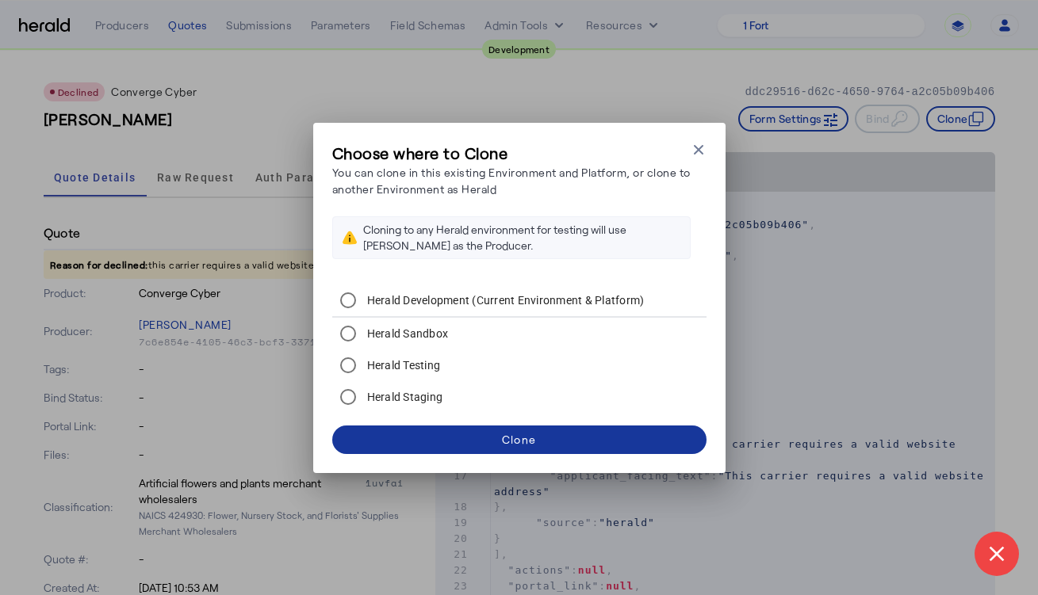
click at [490, 436] on span at bounding box center [519, 440] width 374 height 38
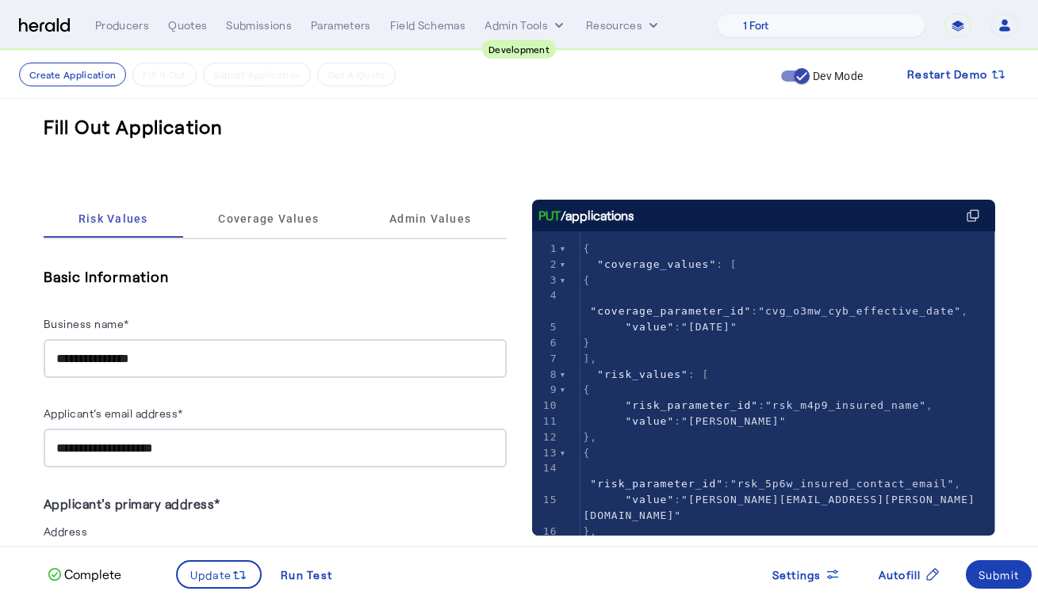
click at [197, 316] on div "Business name*" at bounding box center [275, 326] width 463 height 25
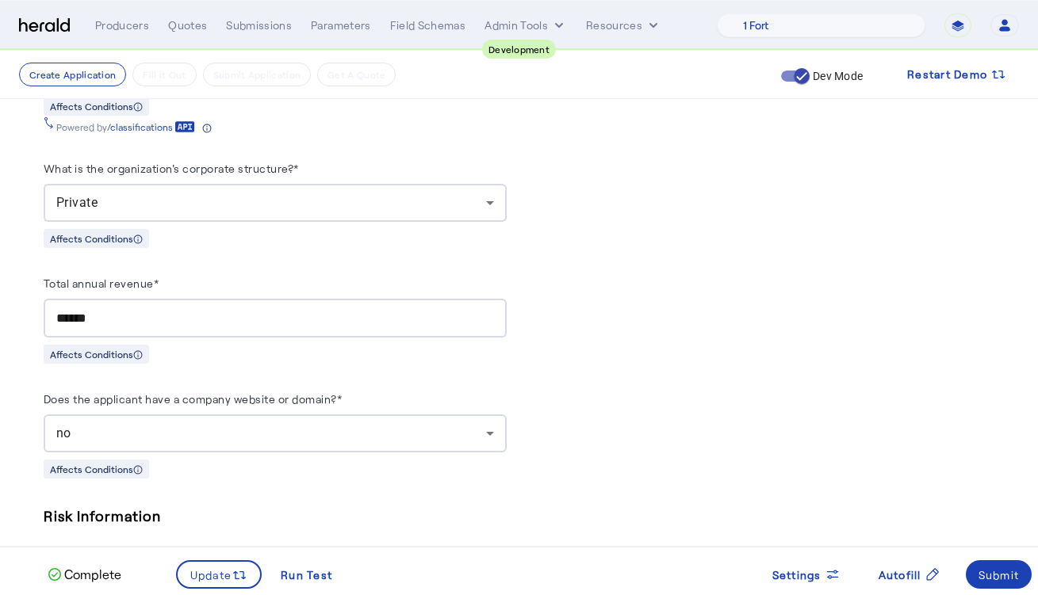
scroll to position [1078, 0]
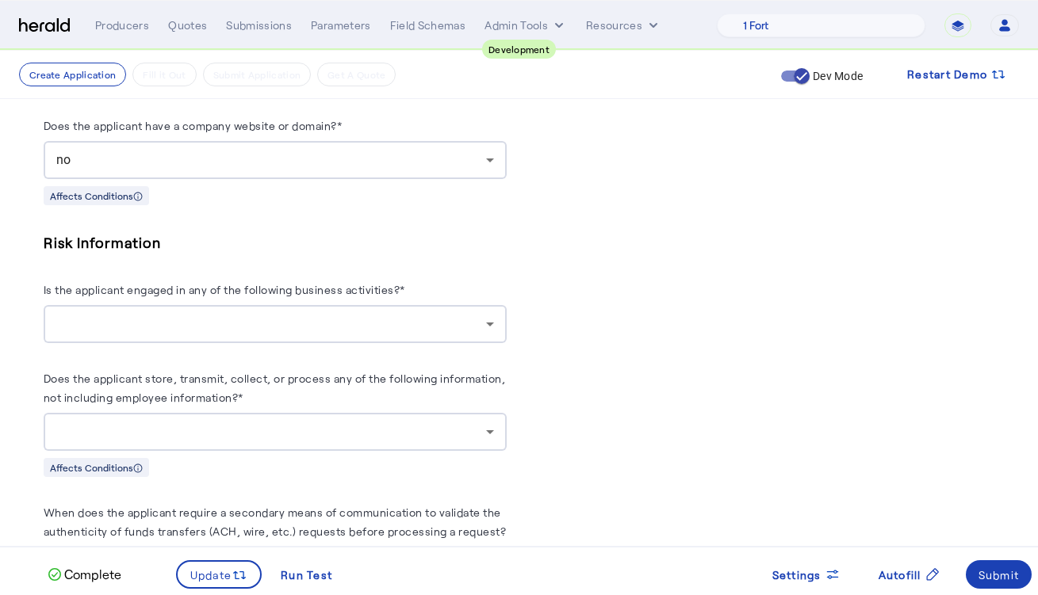
click at [192, 319] on div at bounding box center [271, 324] width 430 height 19
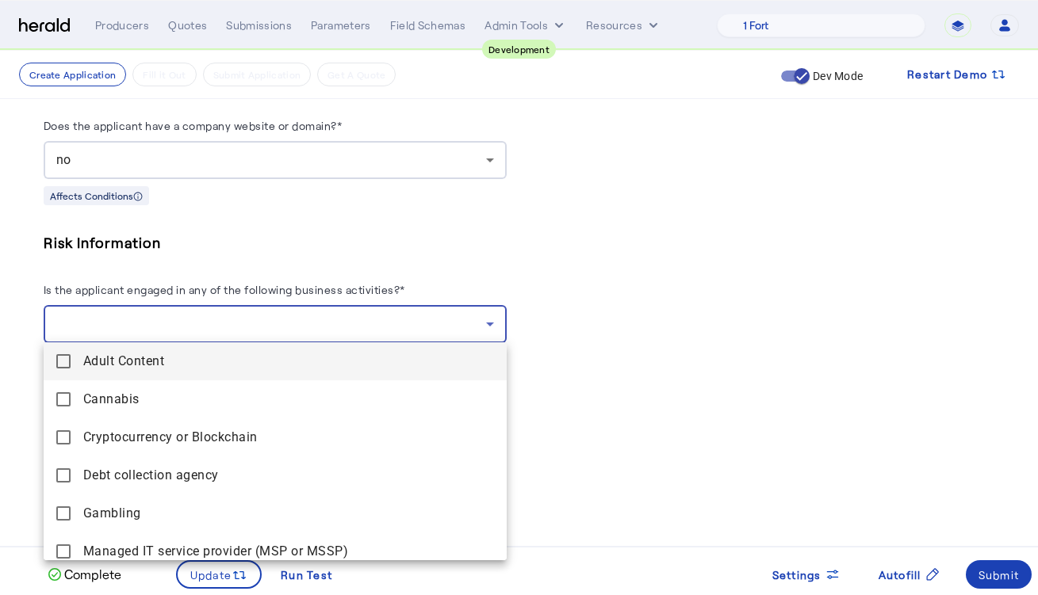
click at [218, 258] on div at bounding box center [519, 297] width 1038 height 595
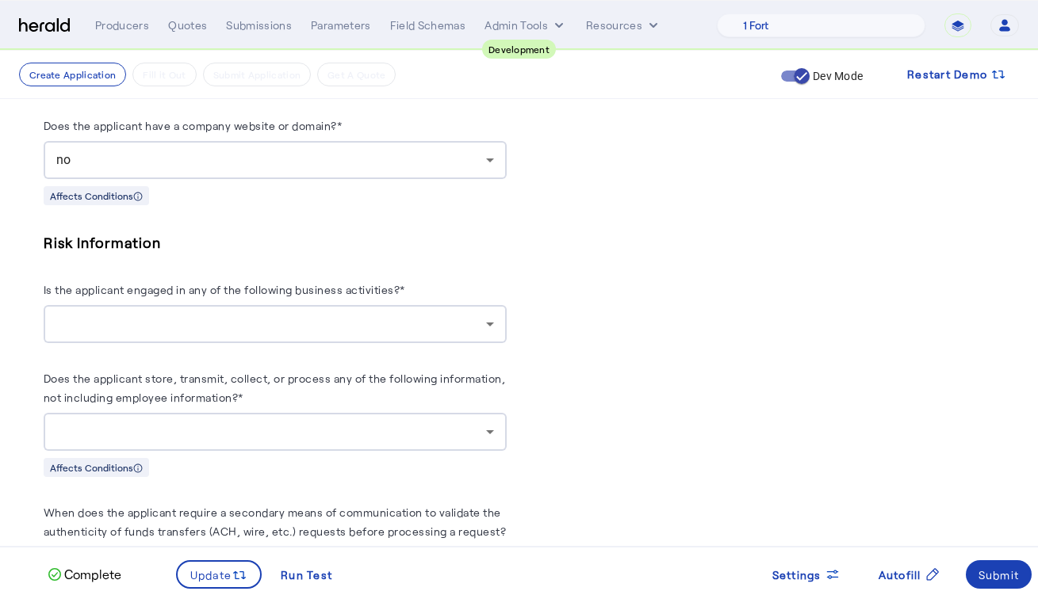
click at [205, 339] on div at bounding box center [275, 324] width 438 height 38
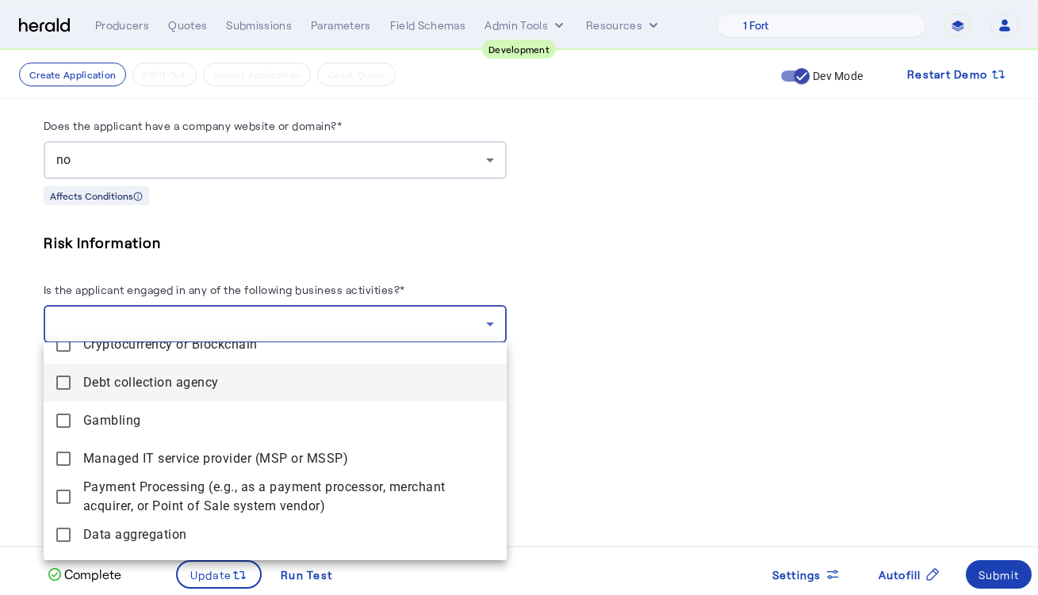
scroll to position [163, 0]
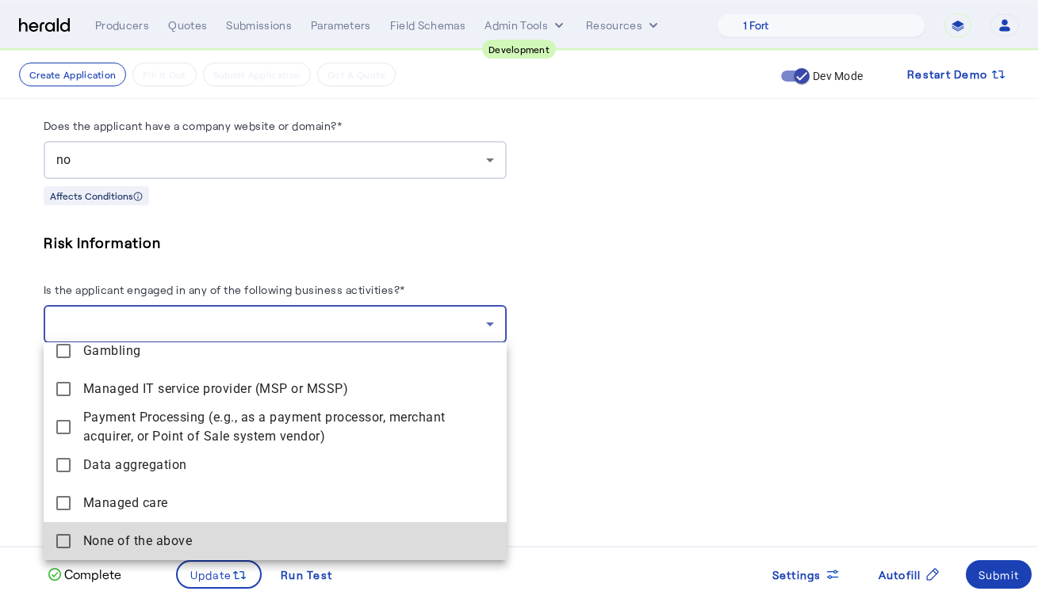
click at [169, 532] on span "None of the above" at bounding box center [288, 541] width 411 height 19
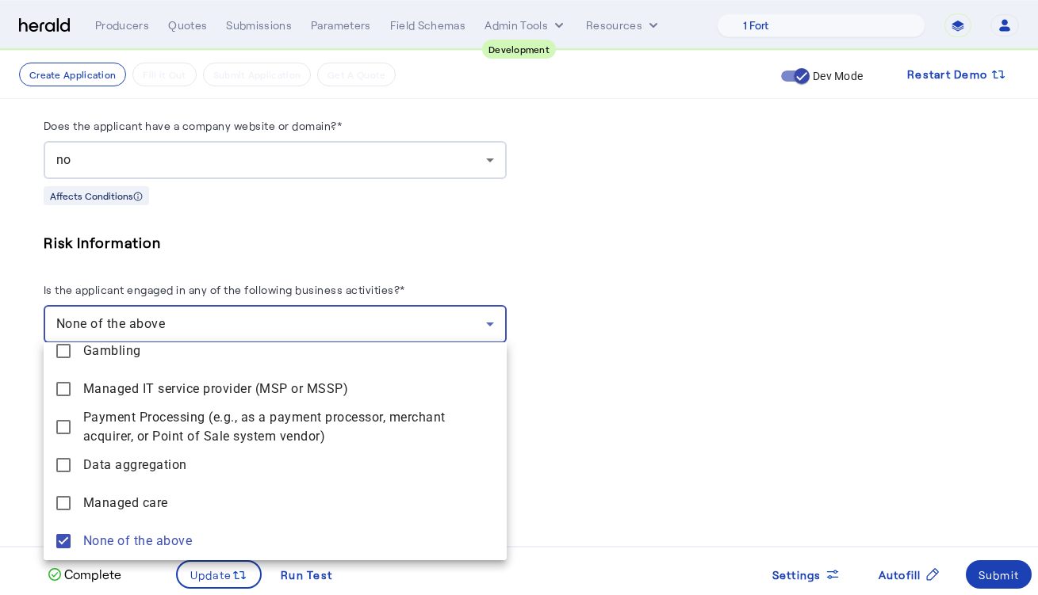
click at [582, 342] on div at bounding box center [519, 297] width 1038 height 595
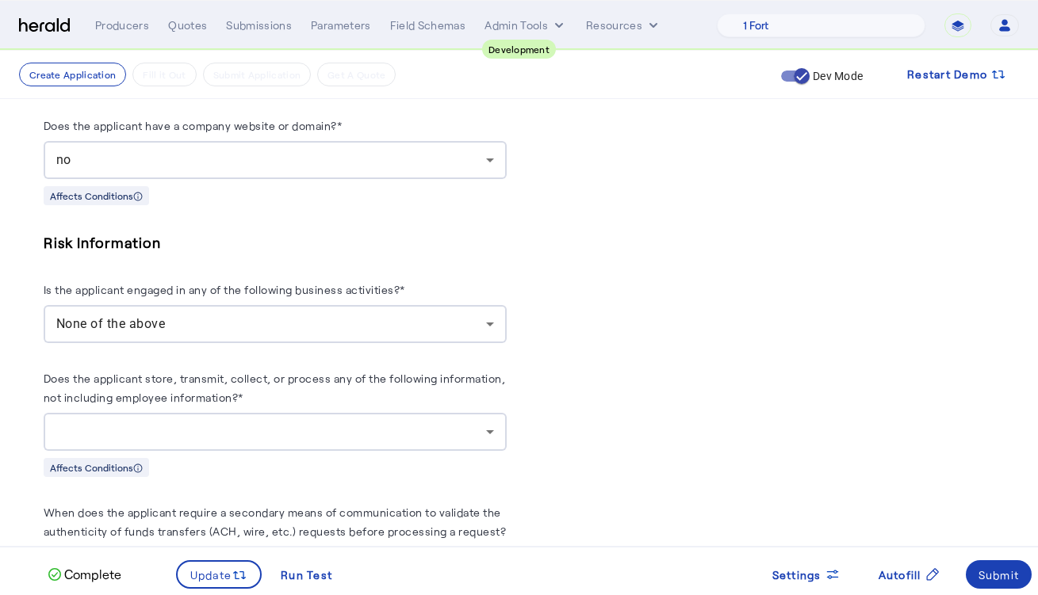
click at [335, 423] on div at bounding box center [271, 432] width 430 height 19
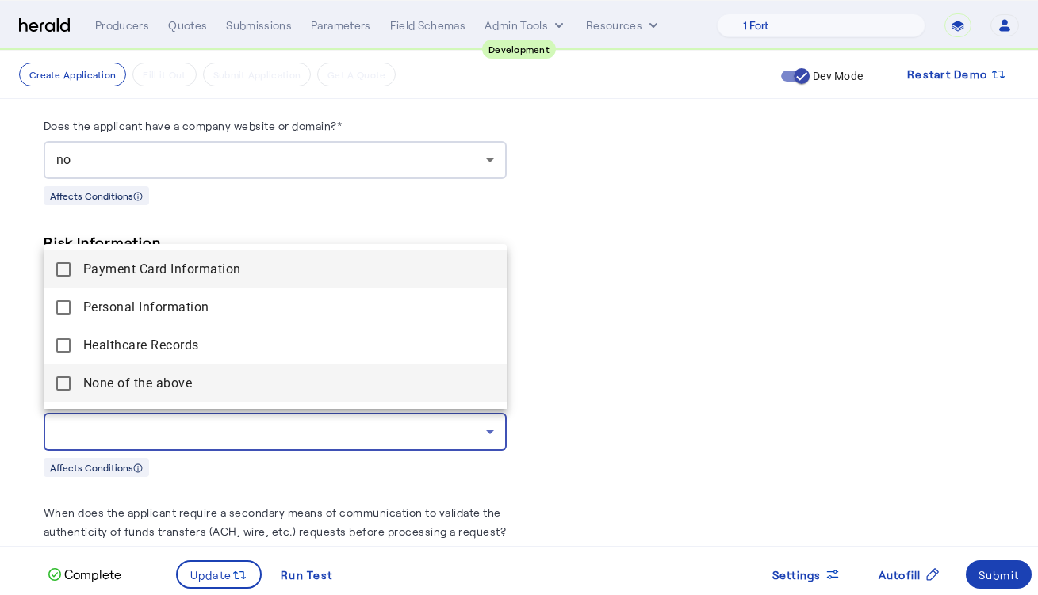
click at [316, 400] on above "None of the above" at bounding box center [275, 384] width 463 height 38
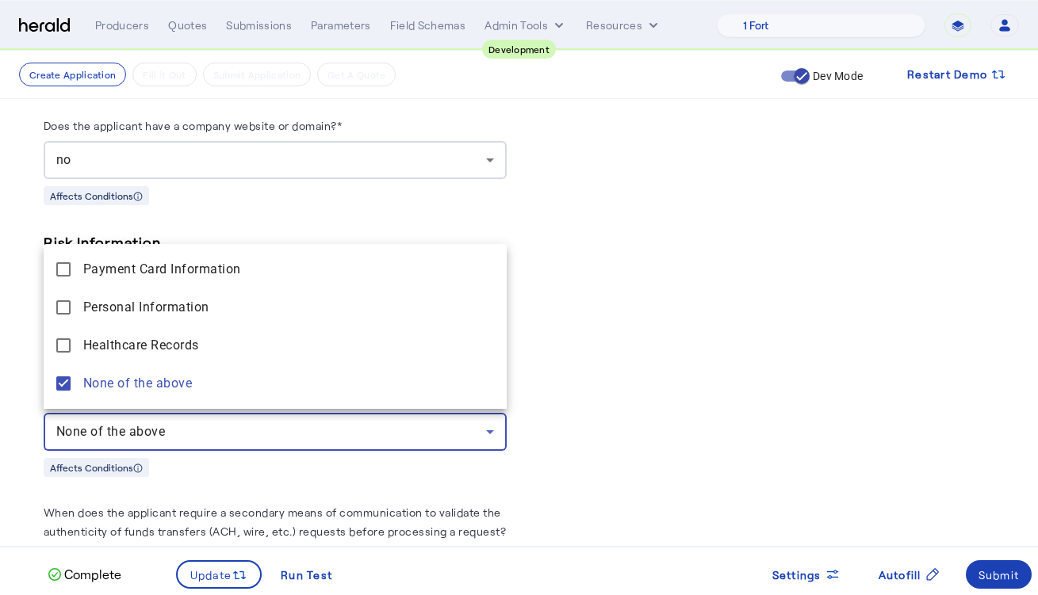
click at [682, 415] on div at bounding box center [519, 297] width 1038 height 595
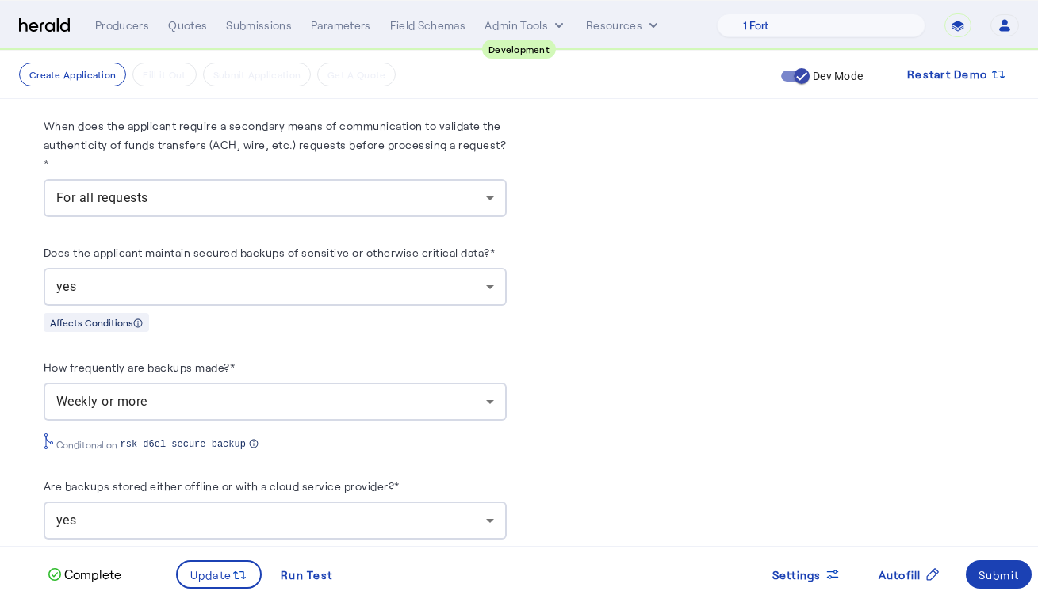
scroll to position [901, 0]
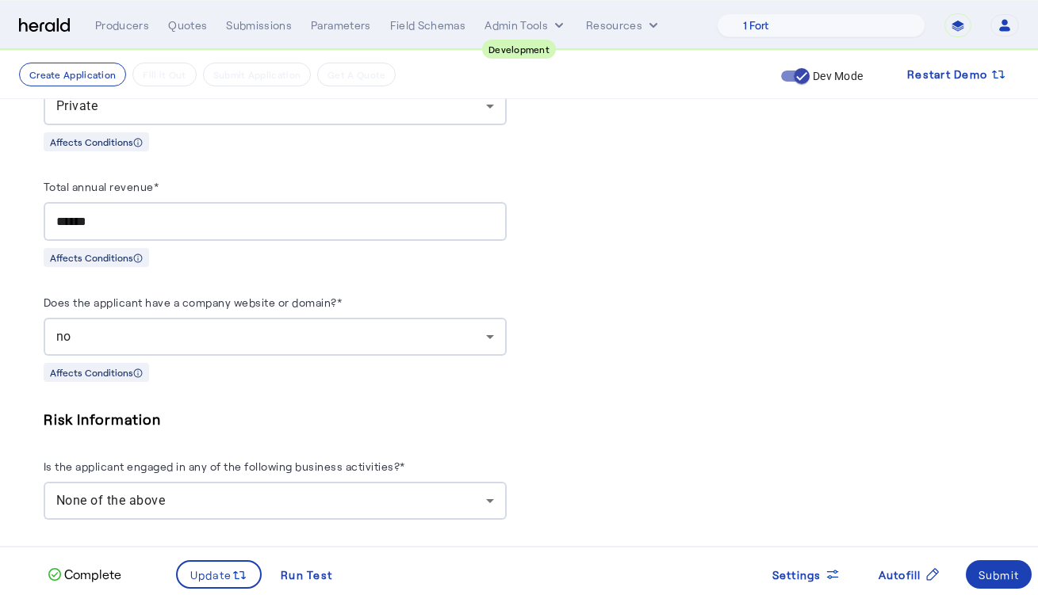
click at [379, 333] on div "no" at bounding box center [271, 336] width 430 height 19
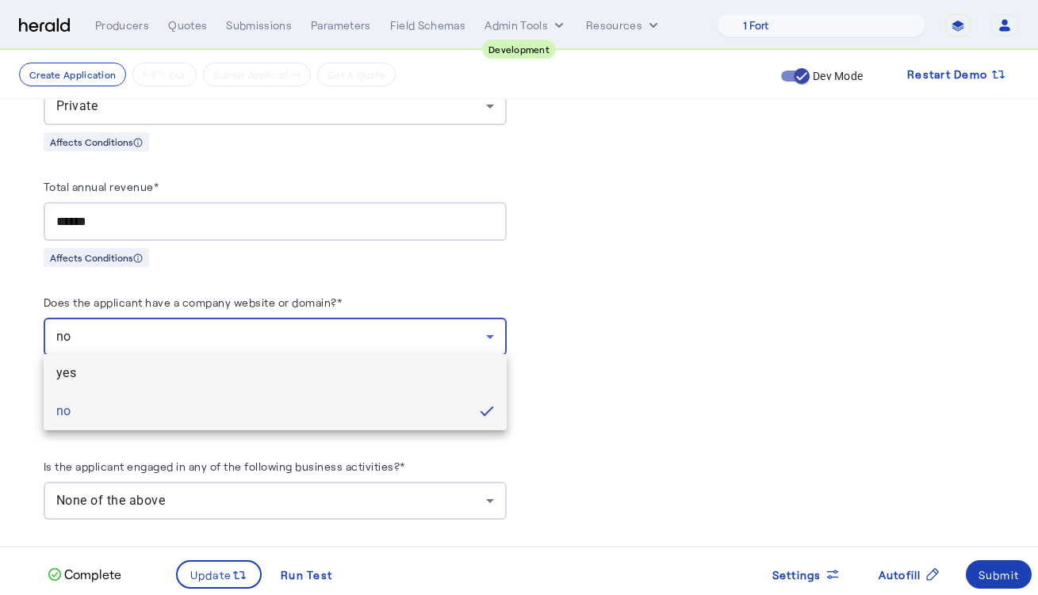
click at [323, 377] on span "yes" at bounding box center [275, 373] width 438 height 19
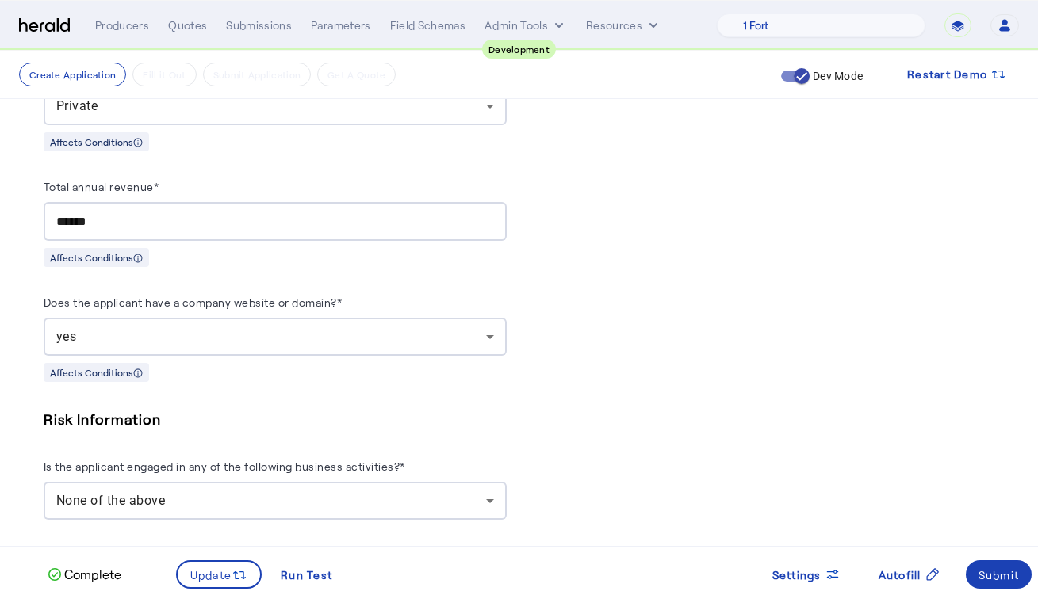
click at [229, 564] on span at bounding box center [219, 575] width 83 height 38
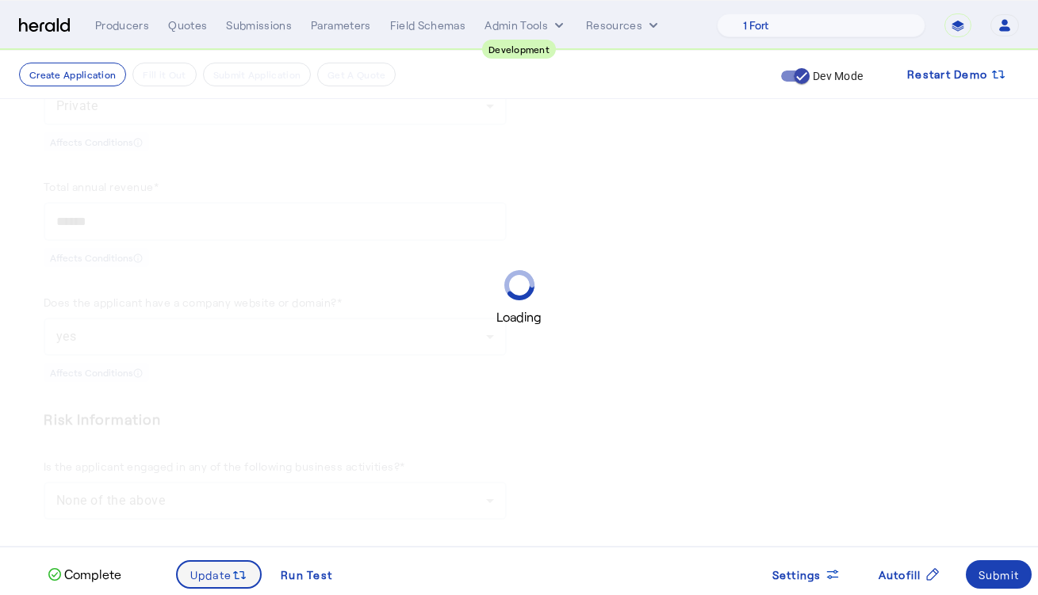
scroll to position [0, 0]
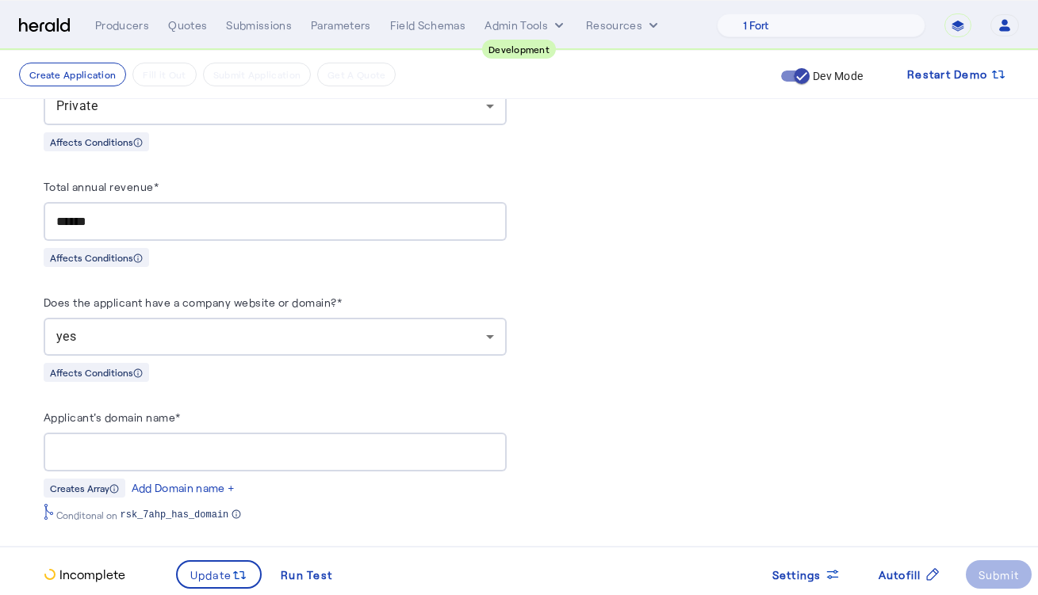
click at [186, 449] on input "Applicant's domain name*" at bounding box center [275, 452] width 438 height 19
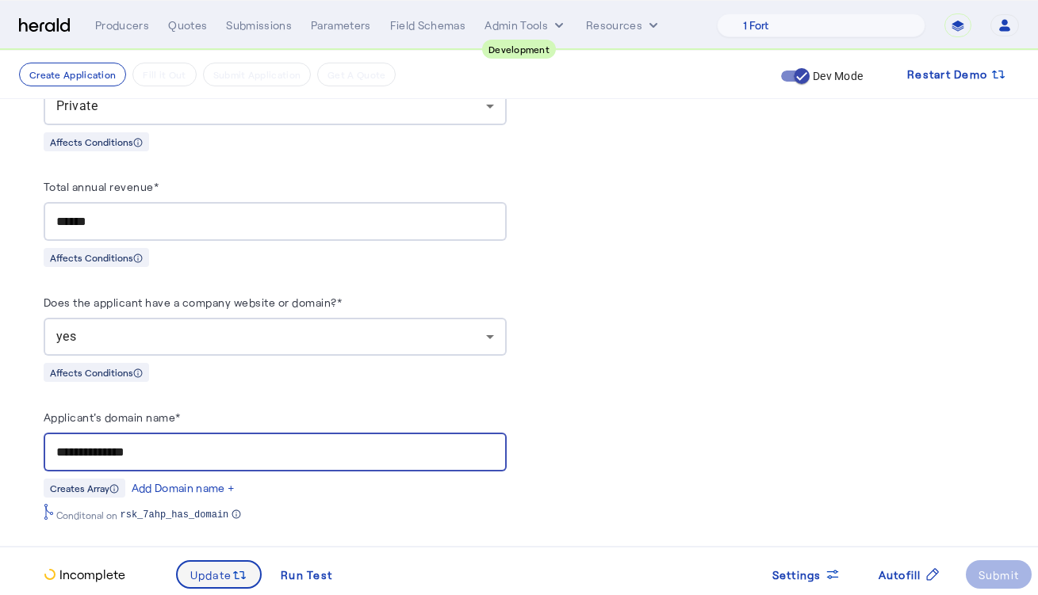
type input "**********"
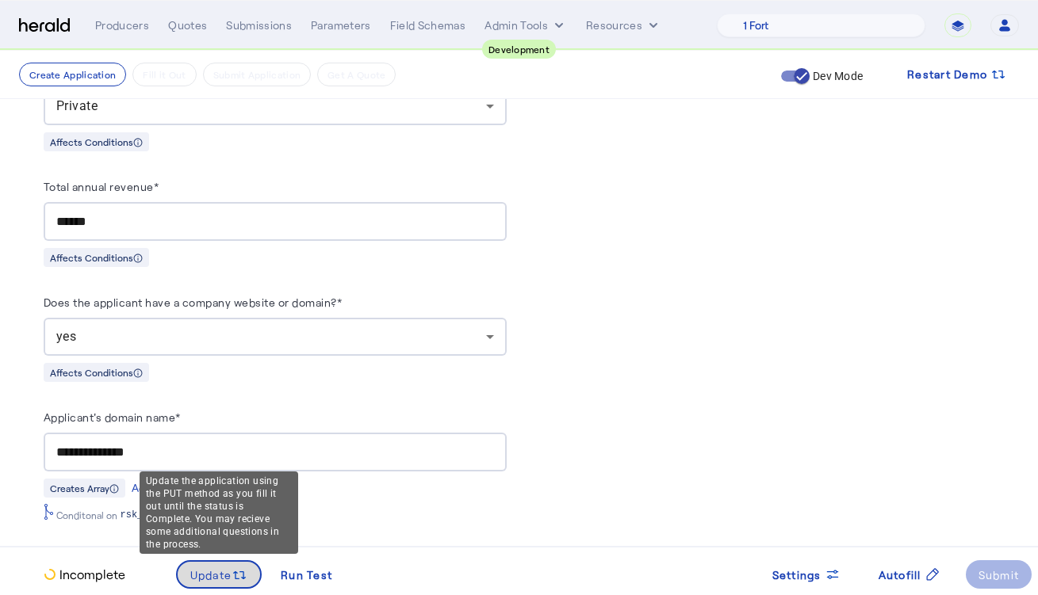
click at [226, 561] on span at bounding box center [219, 575] width 83 height 38
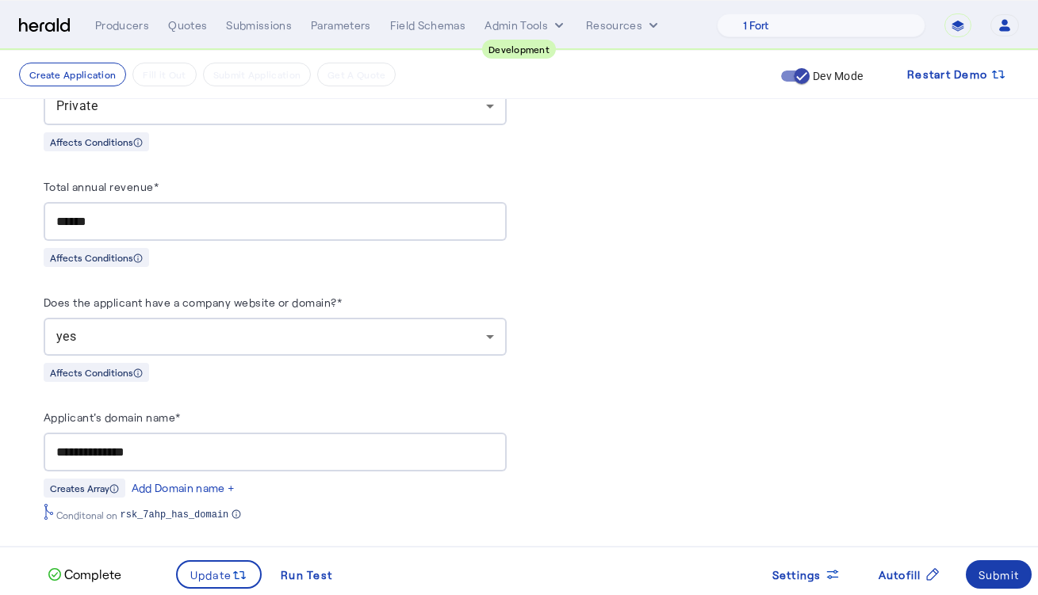
click at [981, 583] on span at bounding box center [999, 575] width 67 height 38
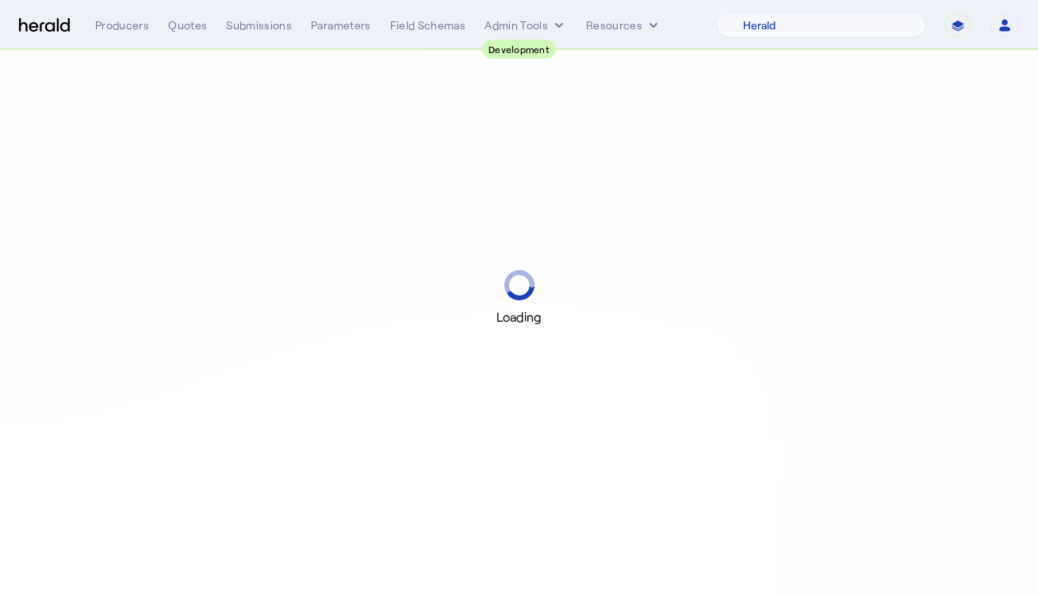
select select "pfm_2v8p_herald_api"
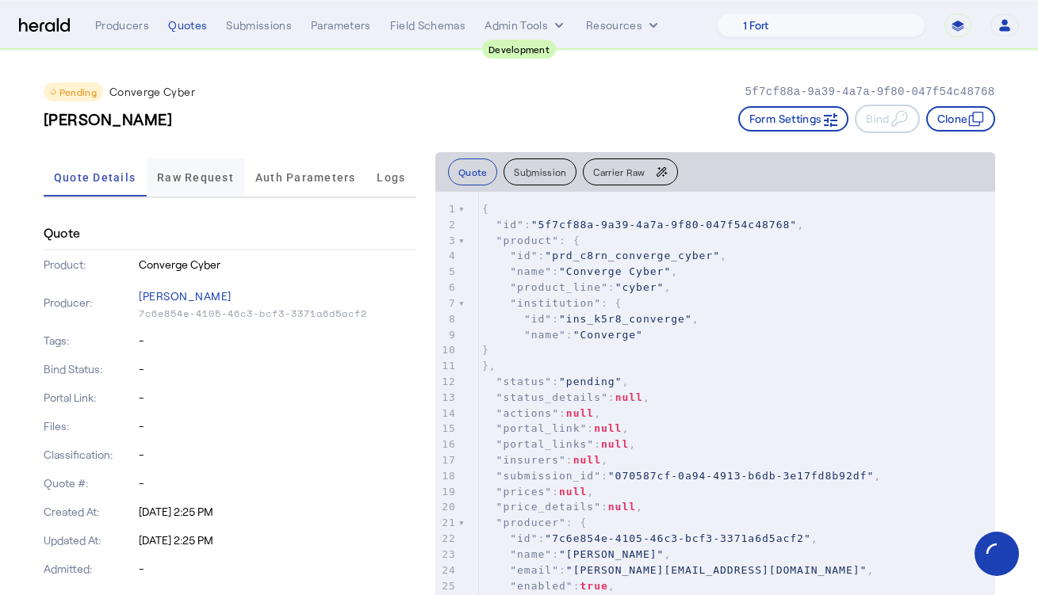
click at [220, 182] on span "Raw Request" at bounding box center [195, 177] width 77 height 11
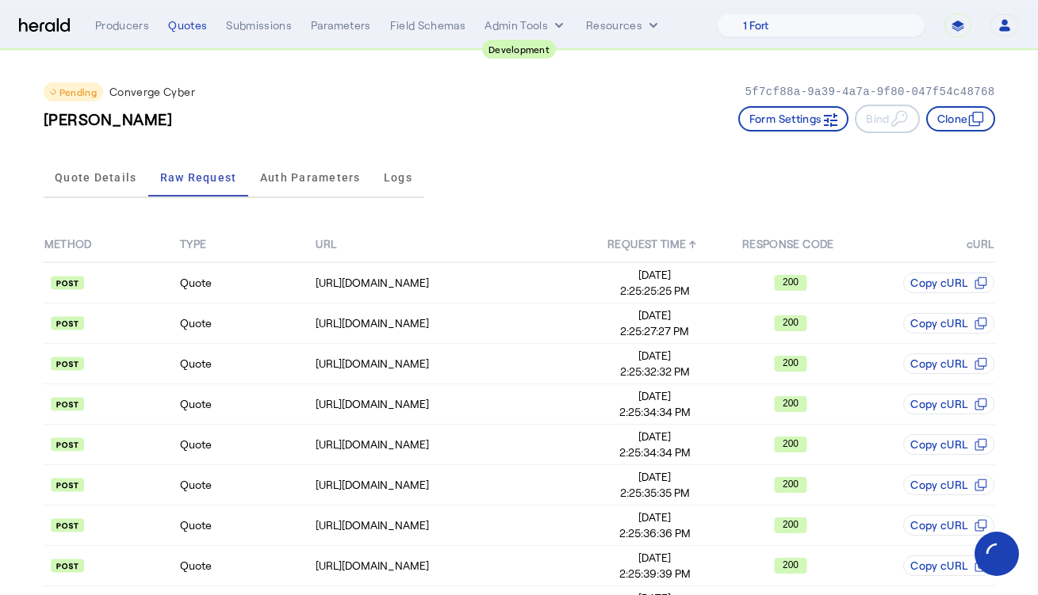
scroll to position [135, 0]
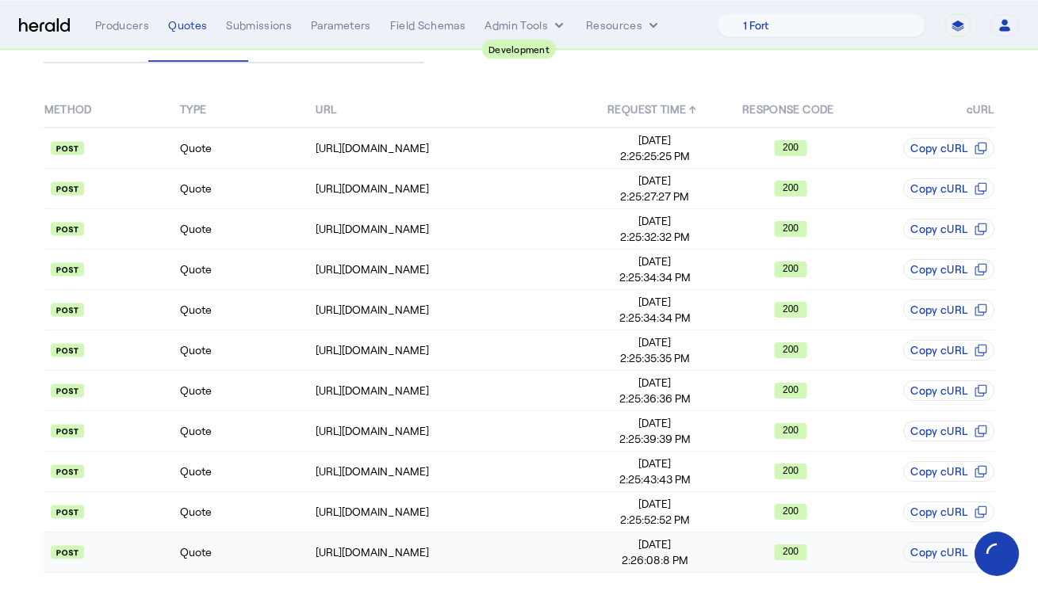
click at [278, 552] on td "Quote" at bounding box center [247, 553] width 136 height 40
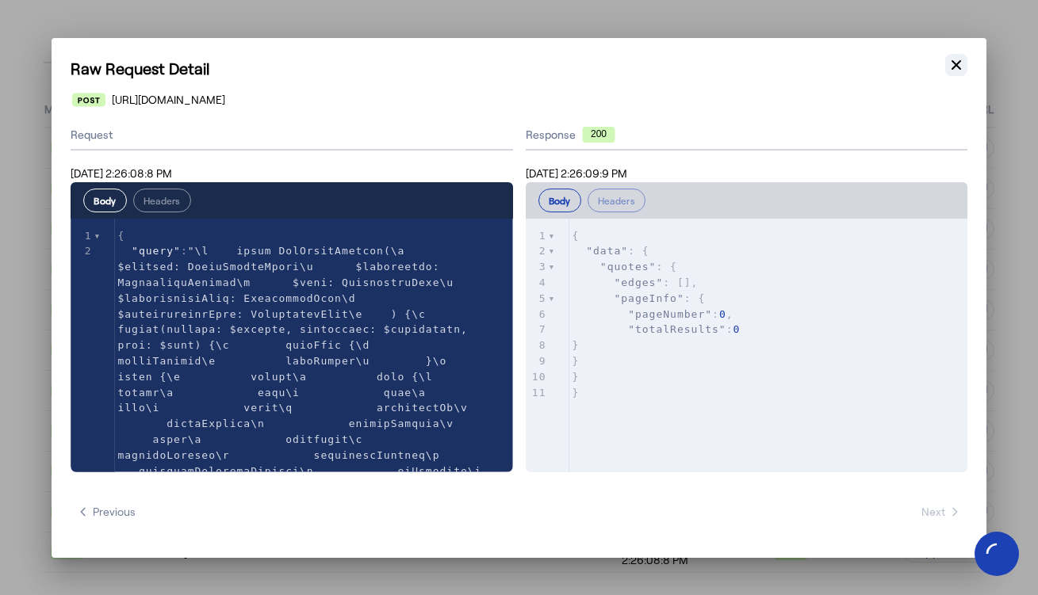
click at [963, 63] on icon "button" at bounding box center [956, 65] width 16 height 16
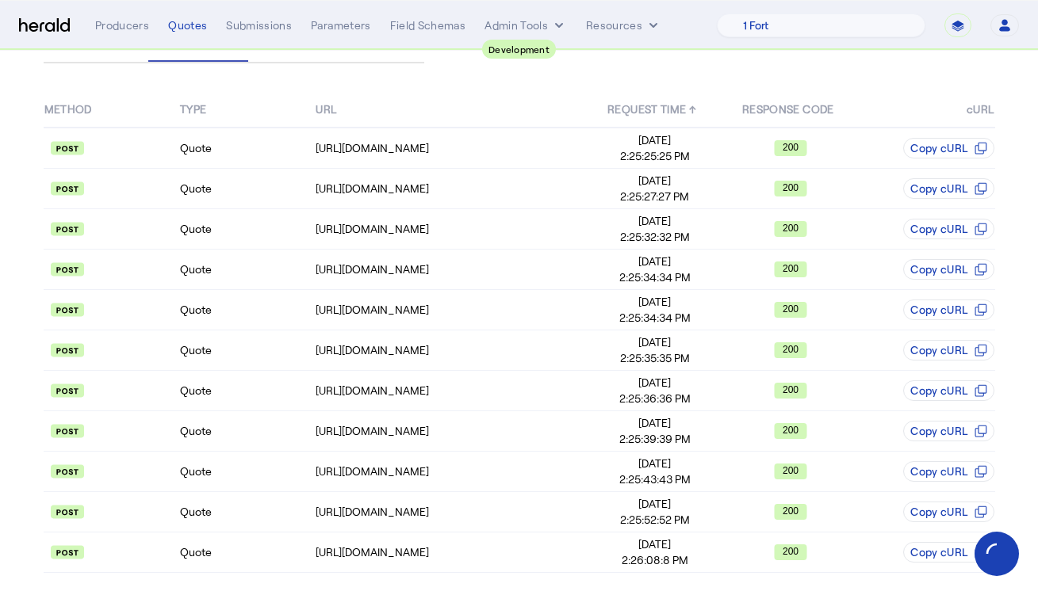
click at [599, 80] on div "METHOD TYPE URL REQUEST TIME ↑ RESPONSE CODE cURL Quote https://api.staging.con…" at bounding box center [519, 333] width 951 height 526
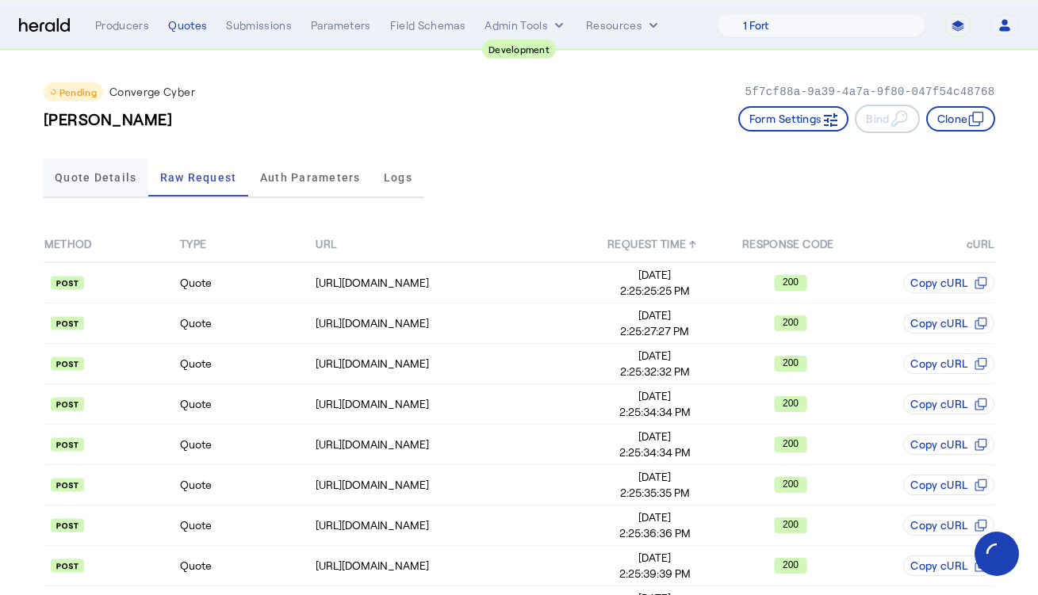
click at [105, 168] on span "Quote Details" at bounding box center [96, 178] width 82 height 38
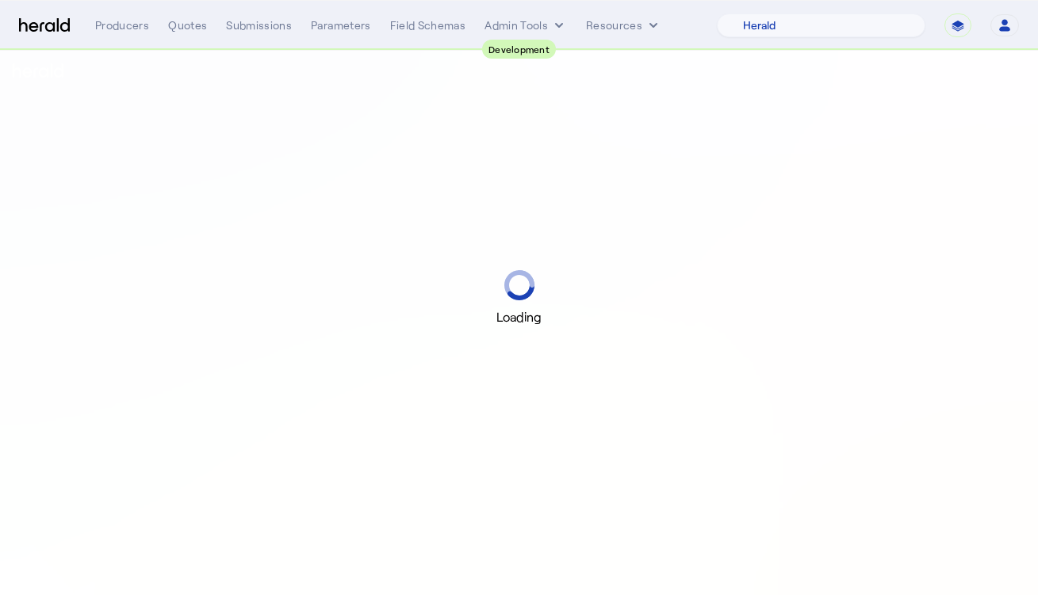
select select "pfm_2v8p_herald_api"
